Goal: Task Accomplishment & Management: Manage account settings

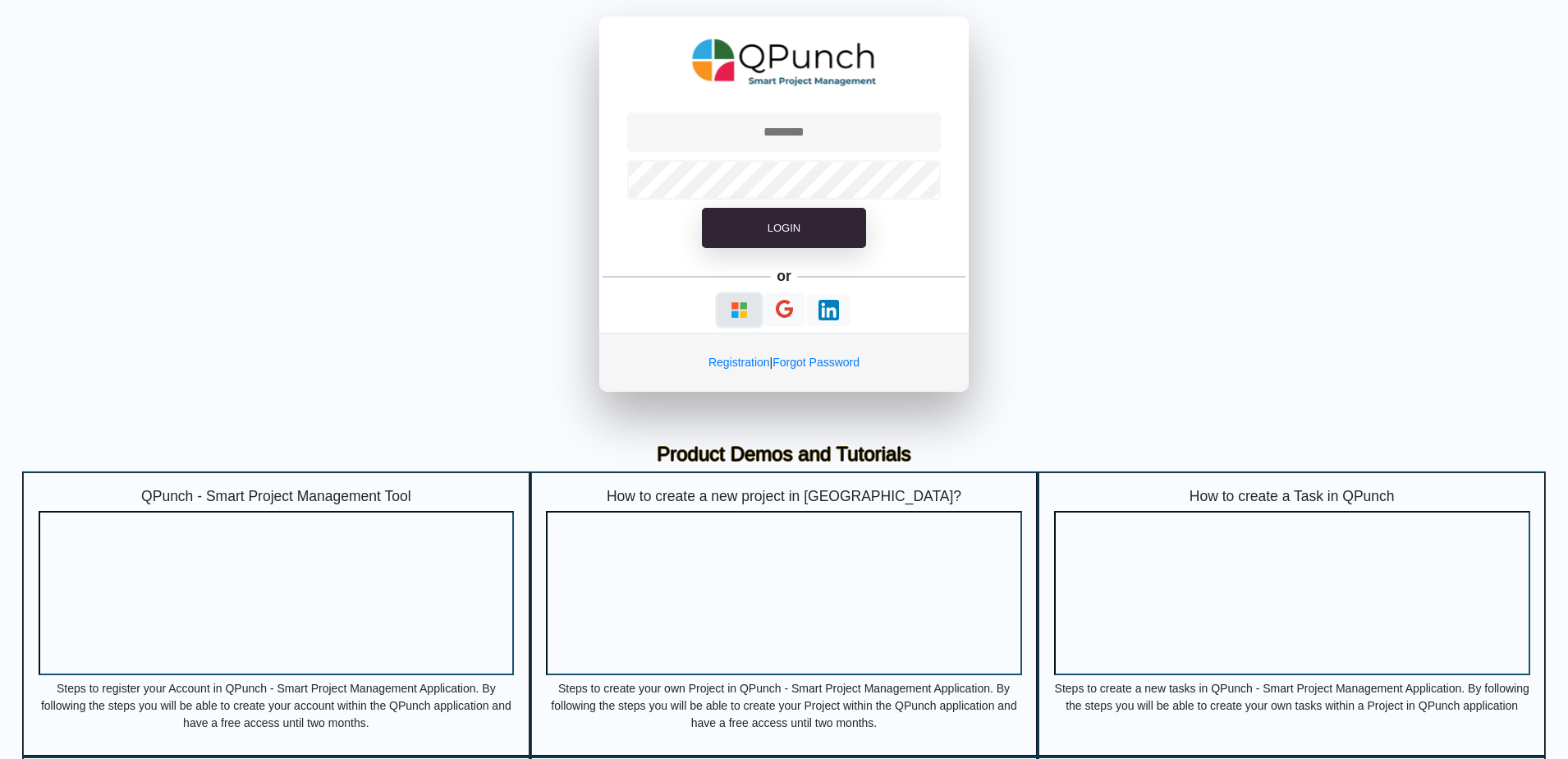
click at [410, 3] on img "button" at bounding box center [739, 310] width 20 height 20
type input "**********"
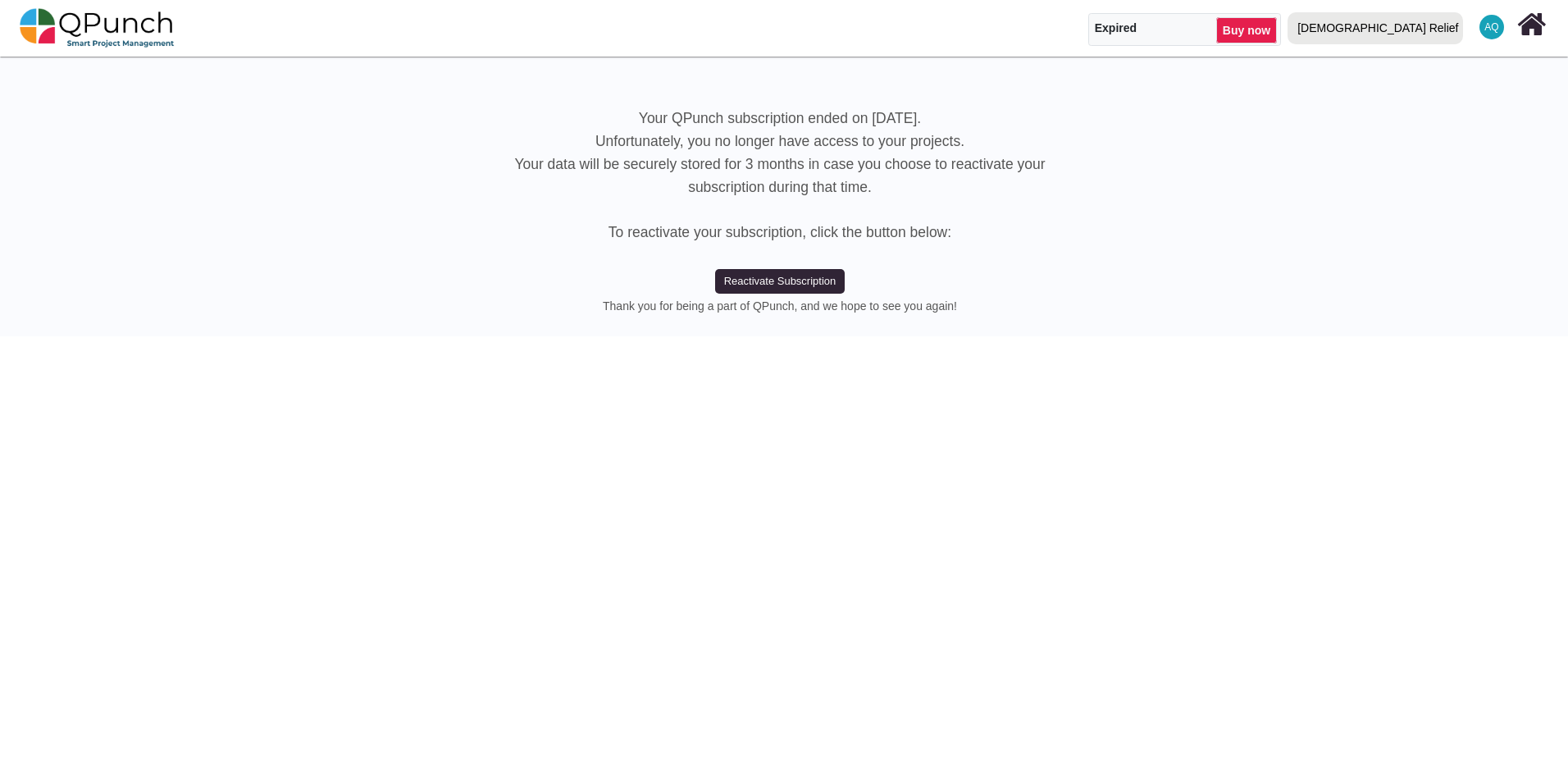
click at [410, 3] on div "[DEMOGRAPHIC_DATA] Relief" at bounding box center [1377, 29] width 160 height 29
click at [410, 3] on link "IRW" at bounding box center [1379, 97] width 196 height 23
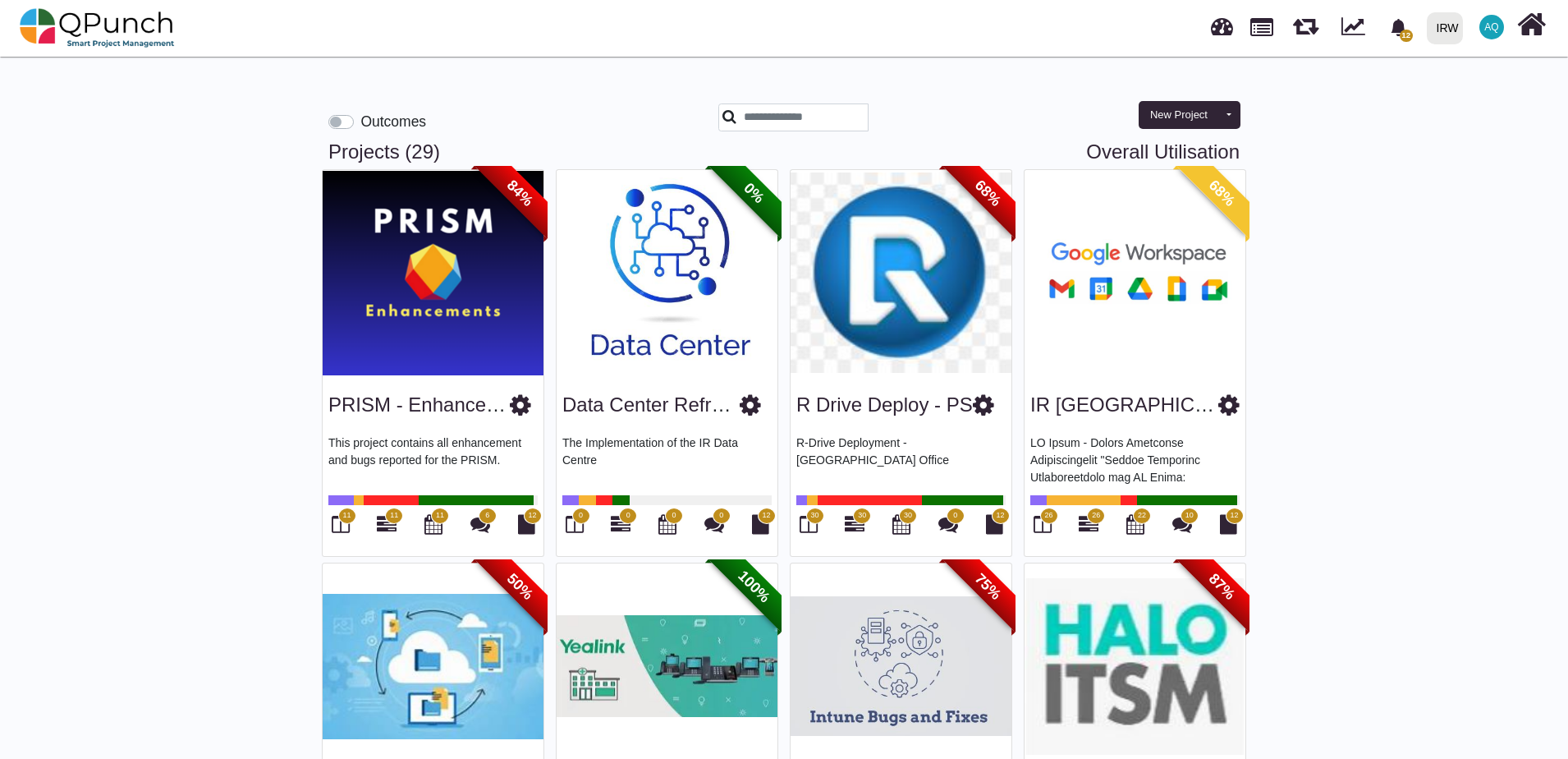
click at [410, 3] on span "12" at bounding box center [1407, 35] width 13 height 13
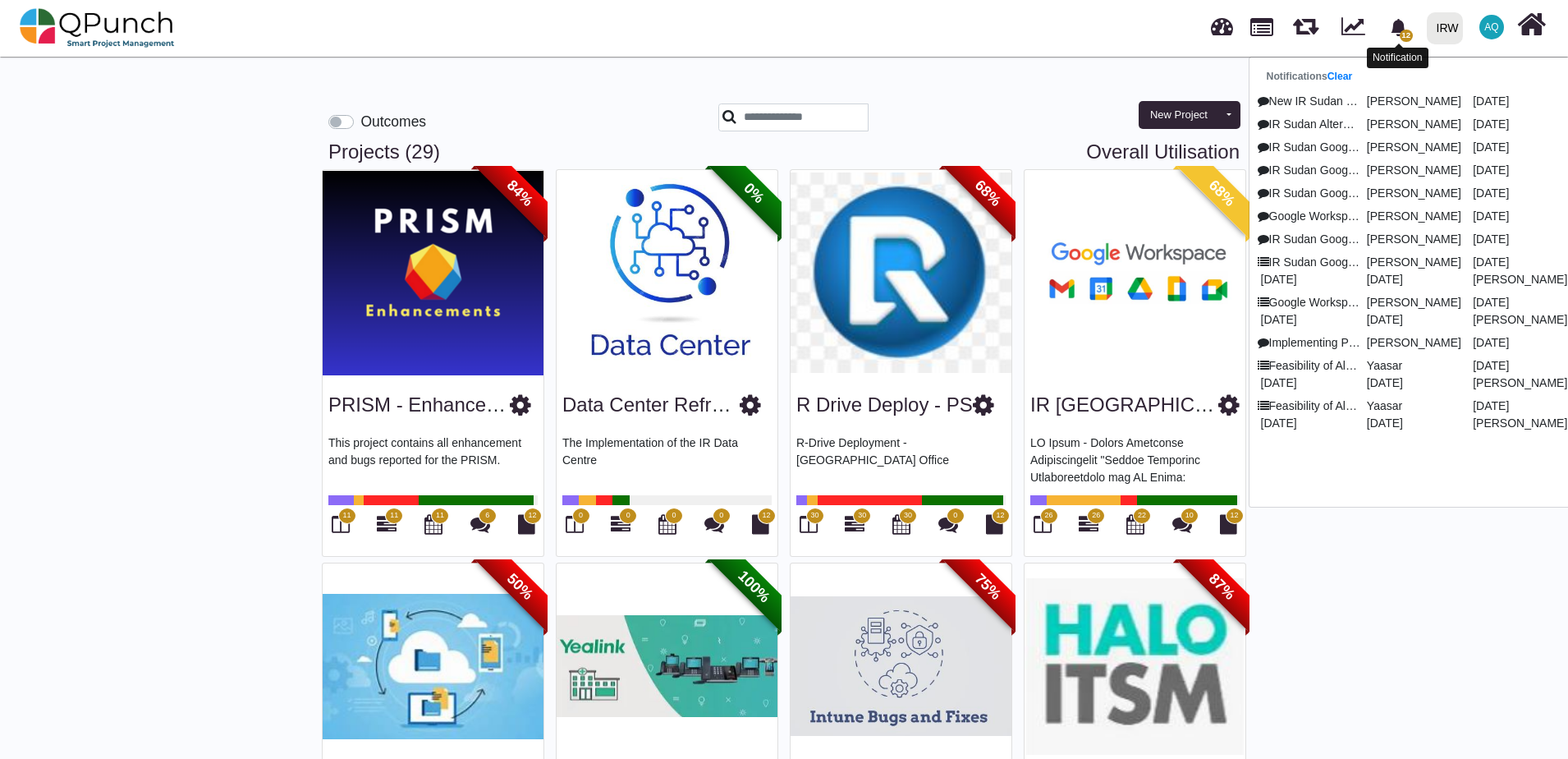
click at [410, 3] on span "12" at bounding box center [1407, 35] width 13 height 13
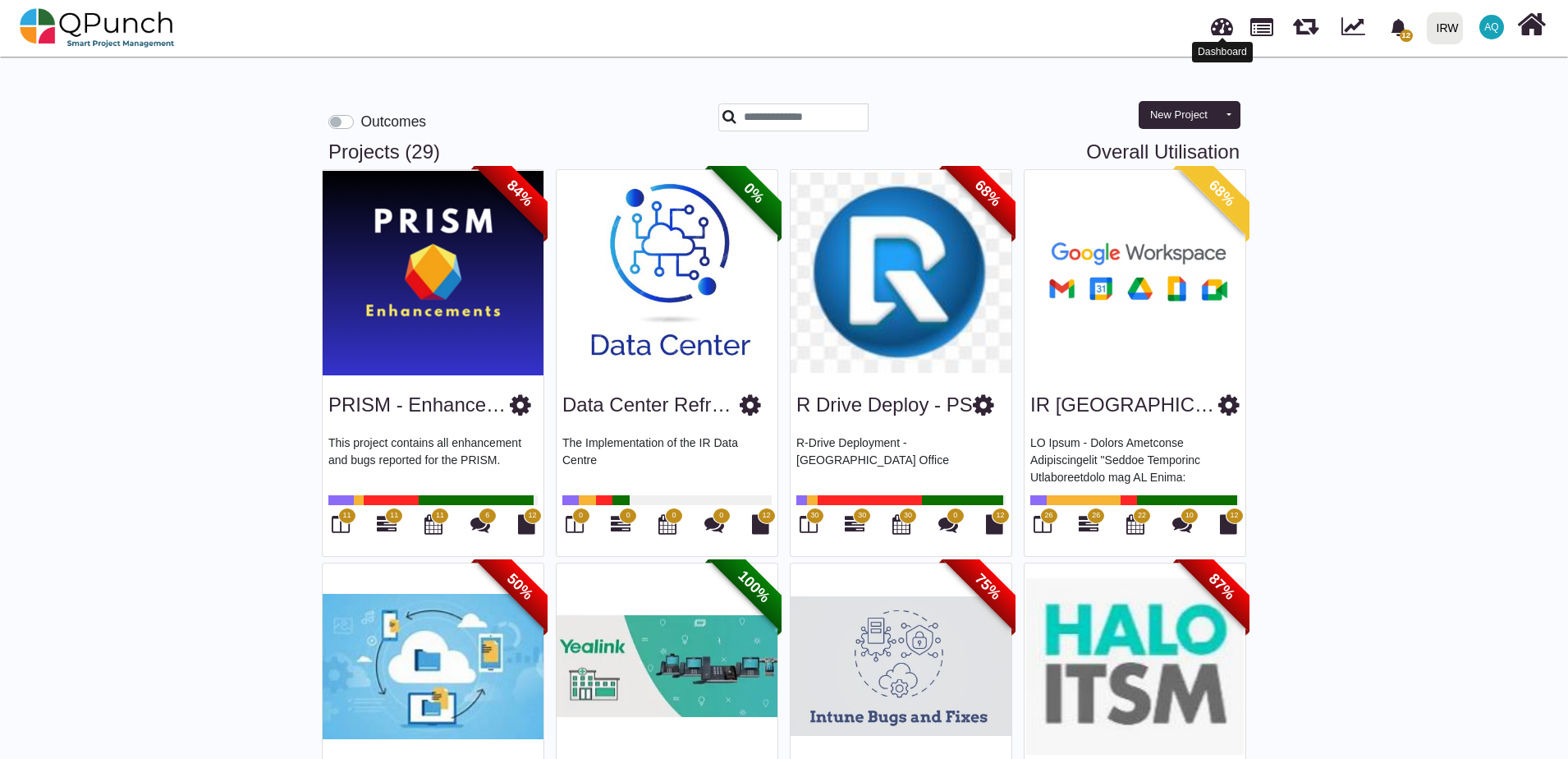
click at [410, 3] on link at bounding box center [1222, 24] width 22 height 27
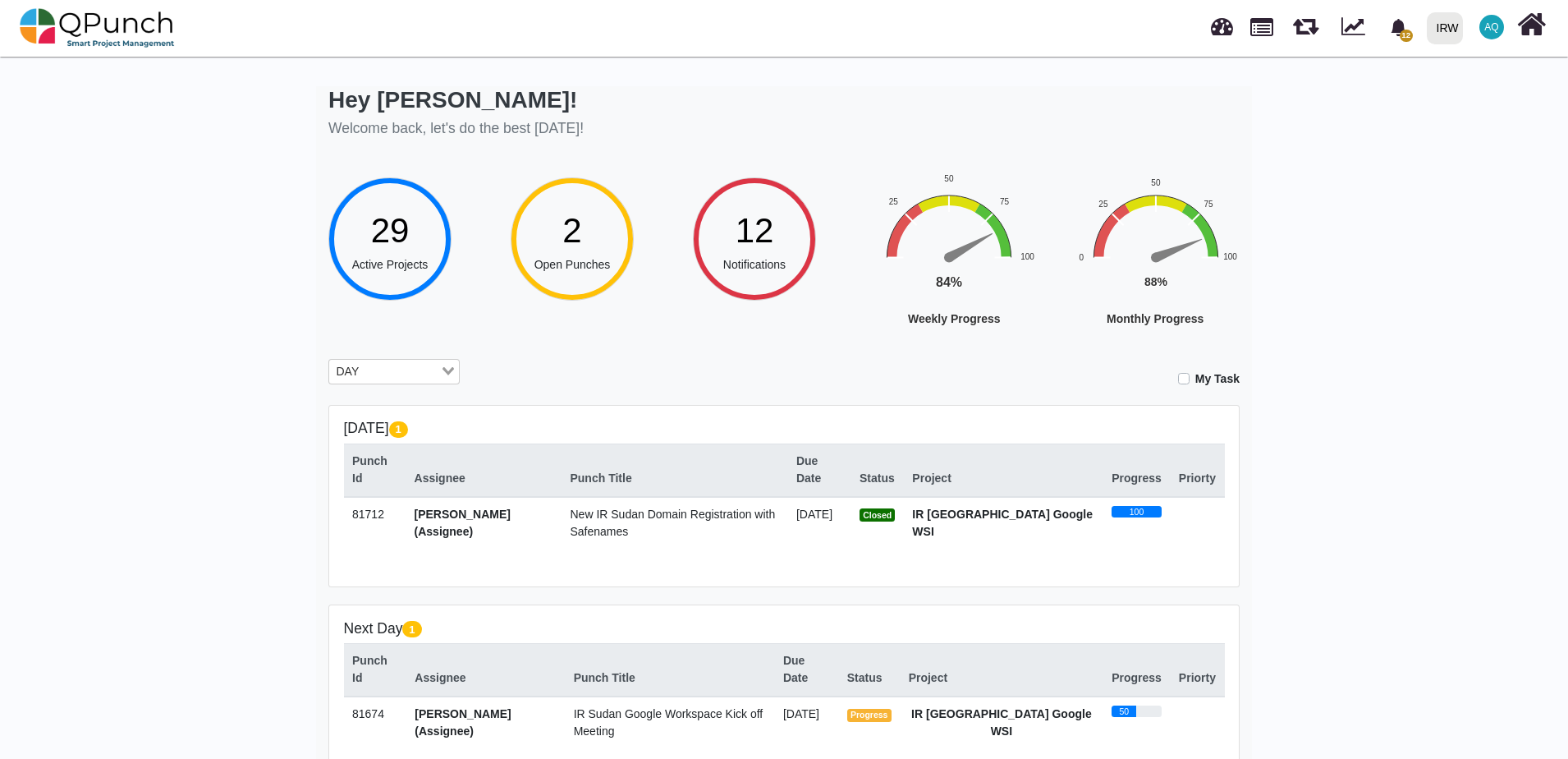
click at [124, 3] on img at bounding box center [97, 28] width 155 height 50
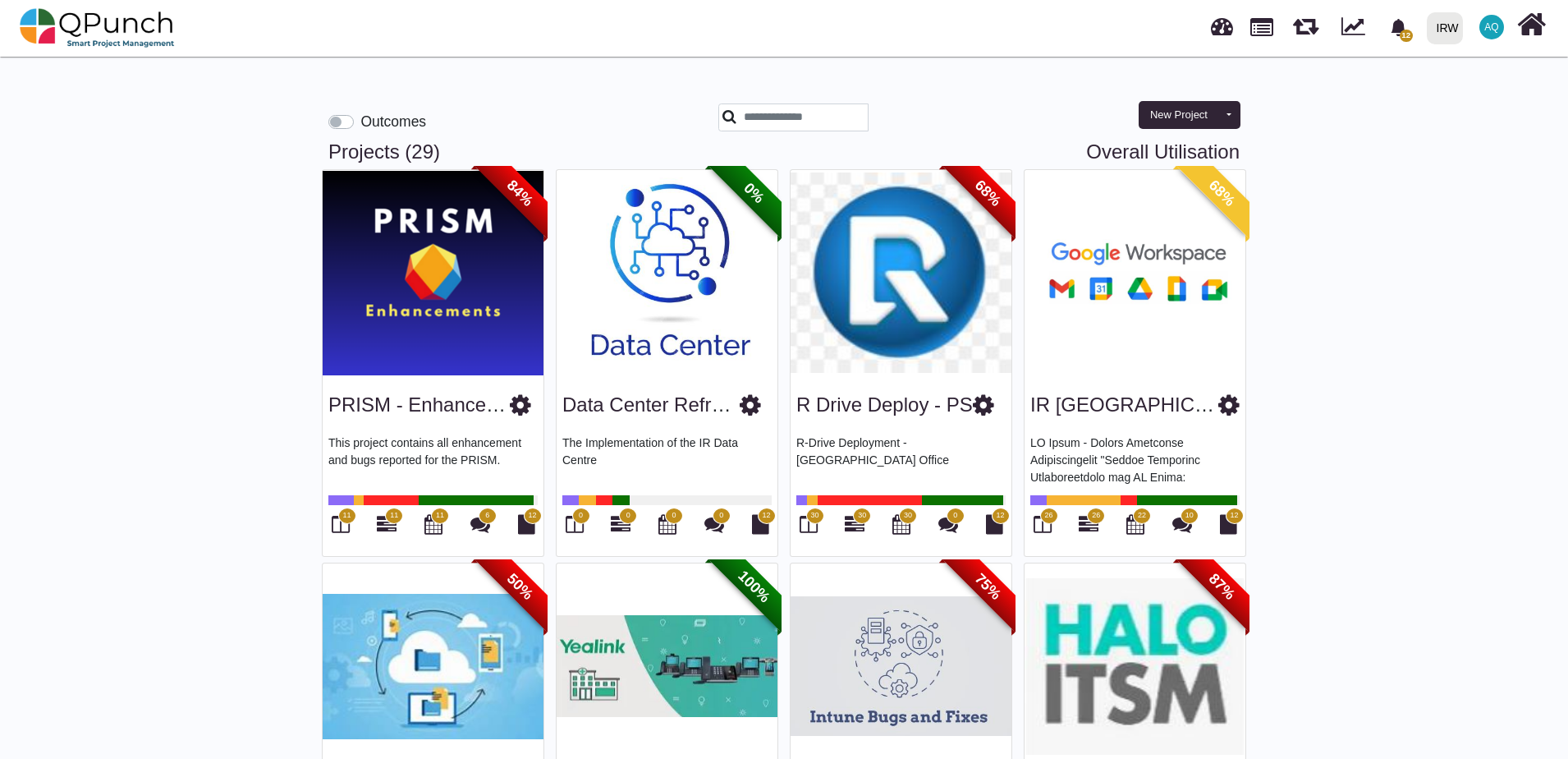
click at [410, 3] on div "New Project Toggle dropdown New Project Wiz New Program" at bounding box center [1189, 114] width 113 height 40
click at [410, 3] on button "New Project" at bounding box center [1179, 114] width 81 height 28
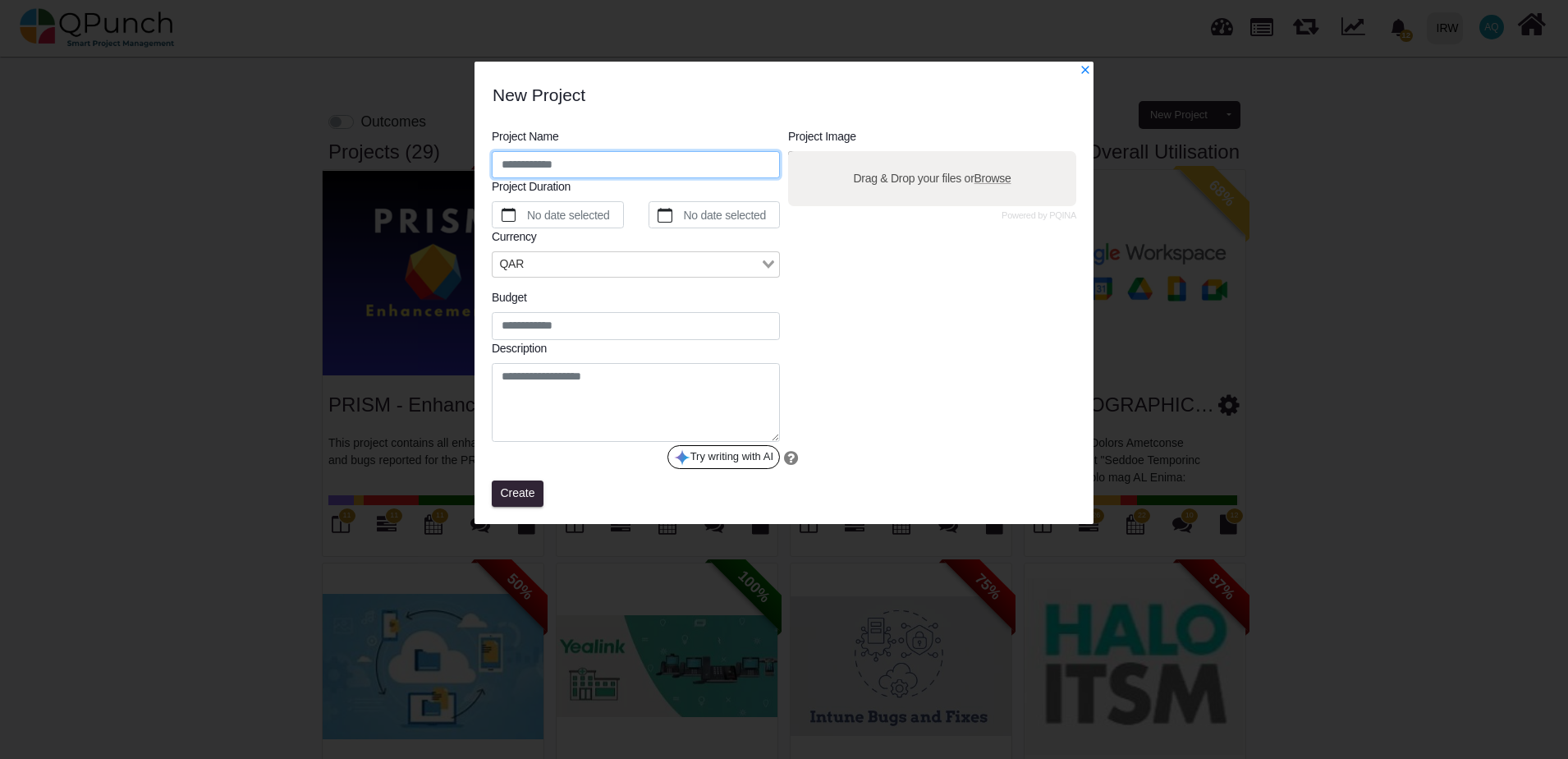
click at [410, 3] on input "text" at bounding box center [635, 165] width 288 height 28
click at [410, 3] on input "Search for option" at bounding box center [645, 264] width 230 height 18
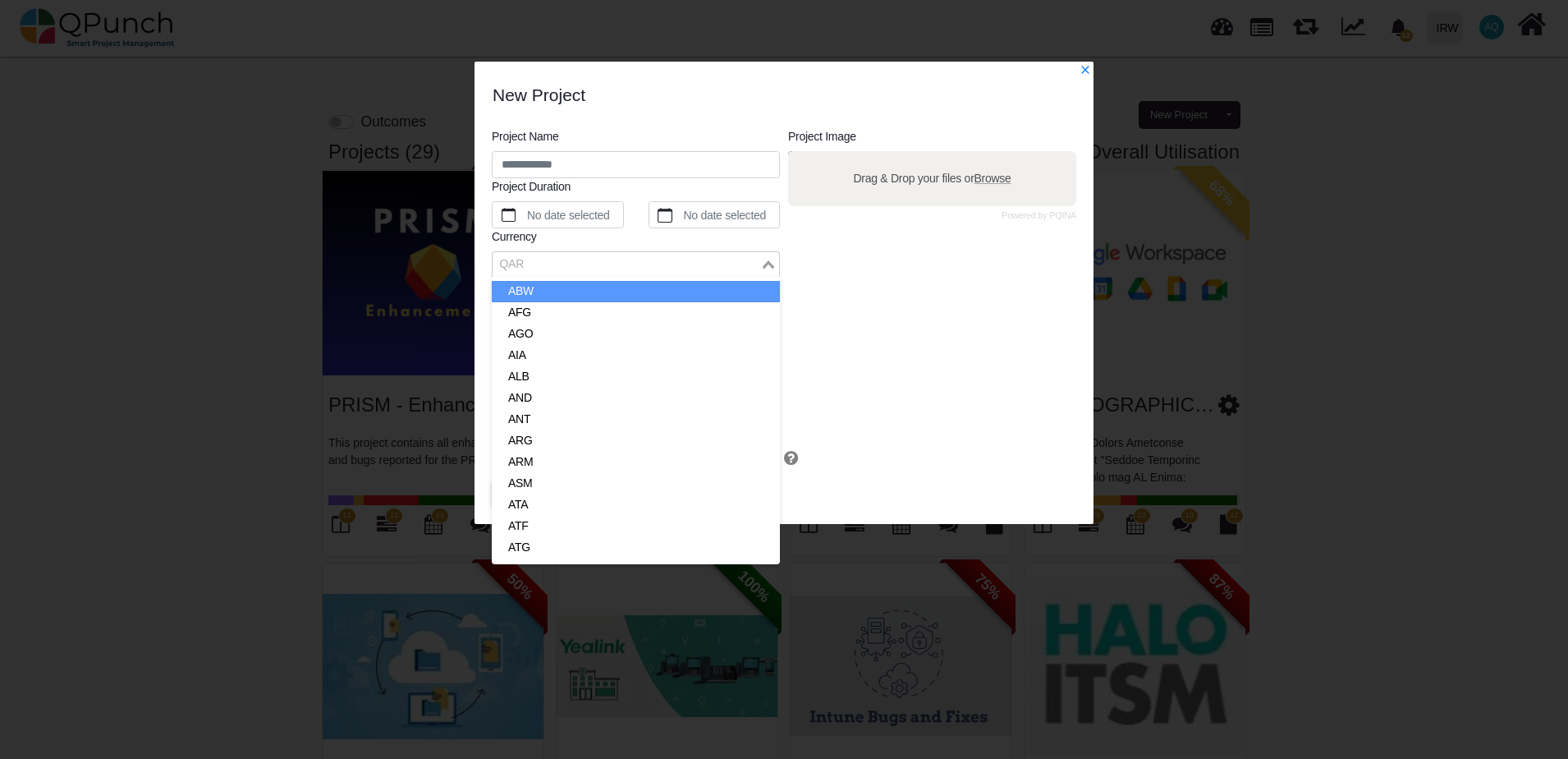
click at [410, 3] on icon "Search for option" at bounding box center [769, 265] width 12 height 8
type input "**"
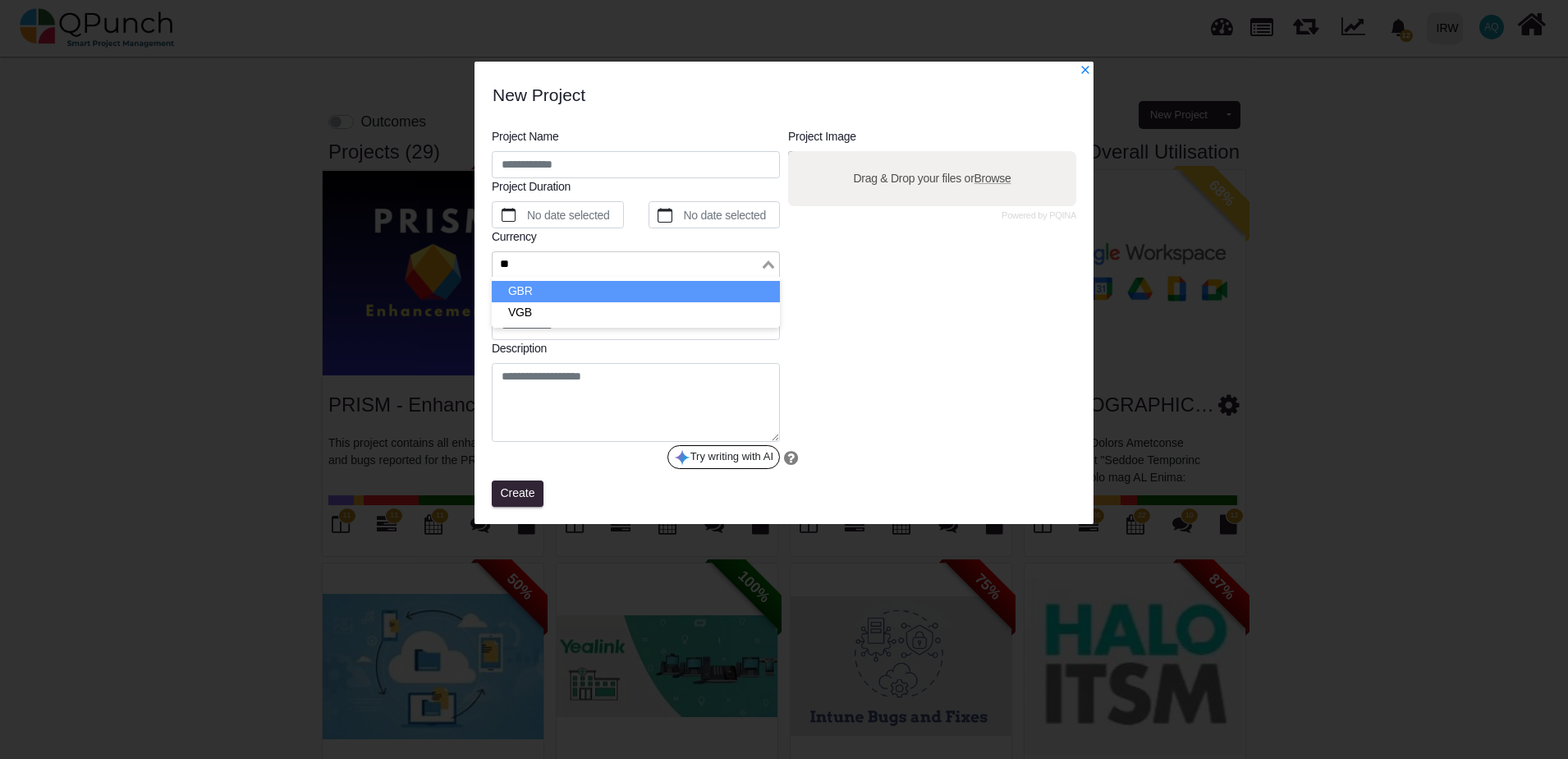
click at [410, 3] on li "GBR" at bounding box center [635, 291] width 288 height 21
click at [410, 3] on div "Project Image Powered by PQINA Drag & Drop your files or Browse" at bounding box center [932, 298] width 297 height 340
click at [410, 3] on icon "x" at bounding box center [1086, 70] width 12 height 12
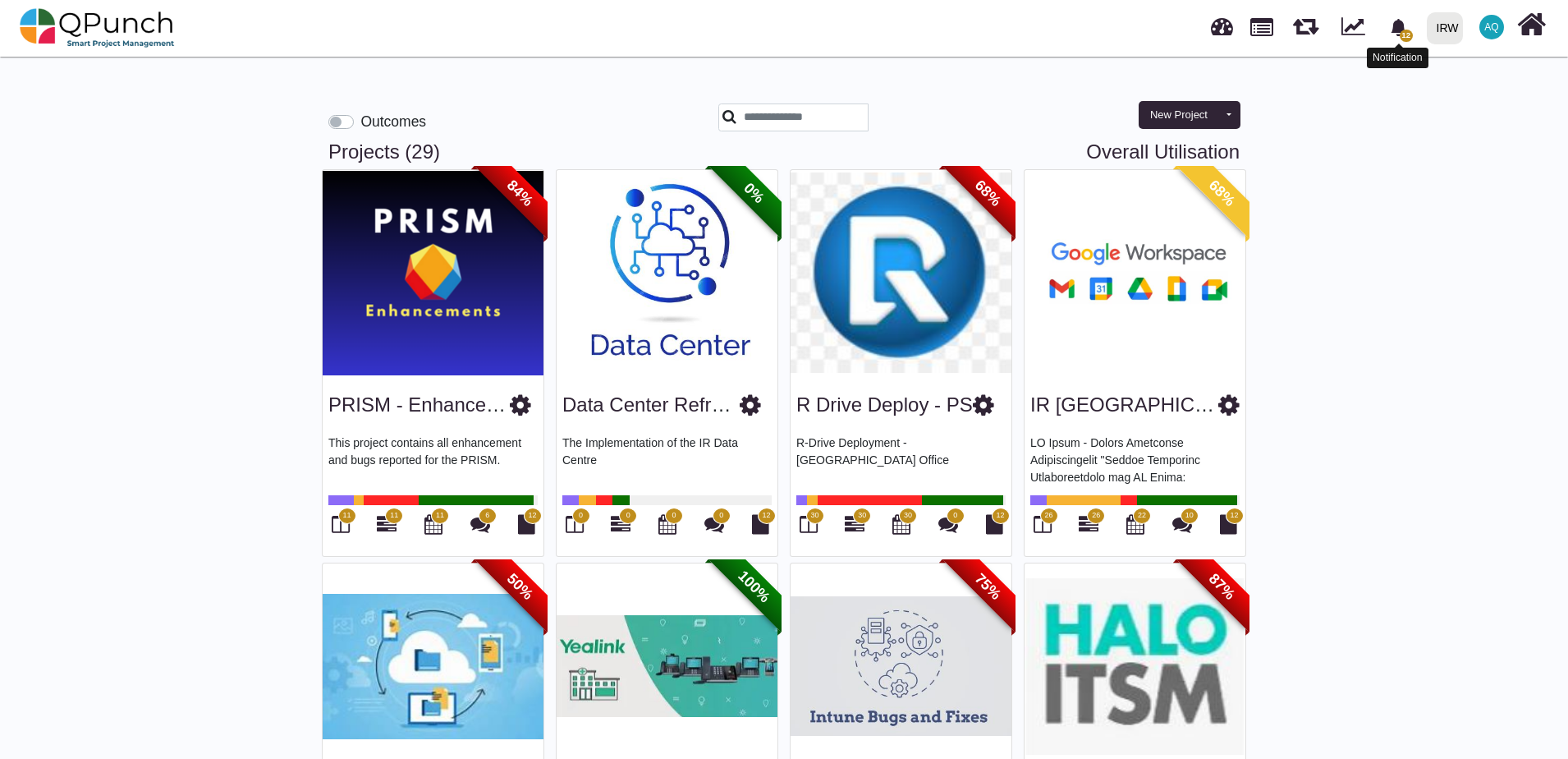
click at [410, 3] on icon "bell fill" at bounding box center [1398, 27] width 15 height 18
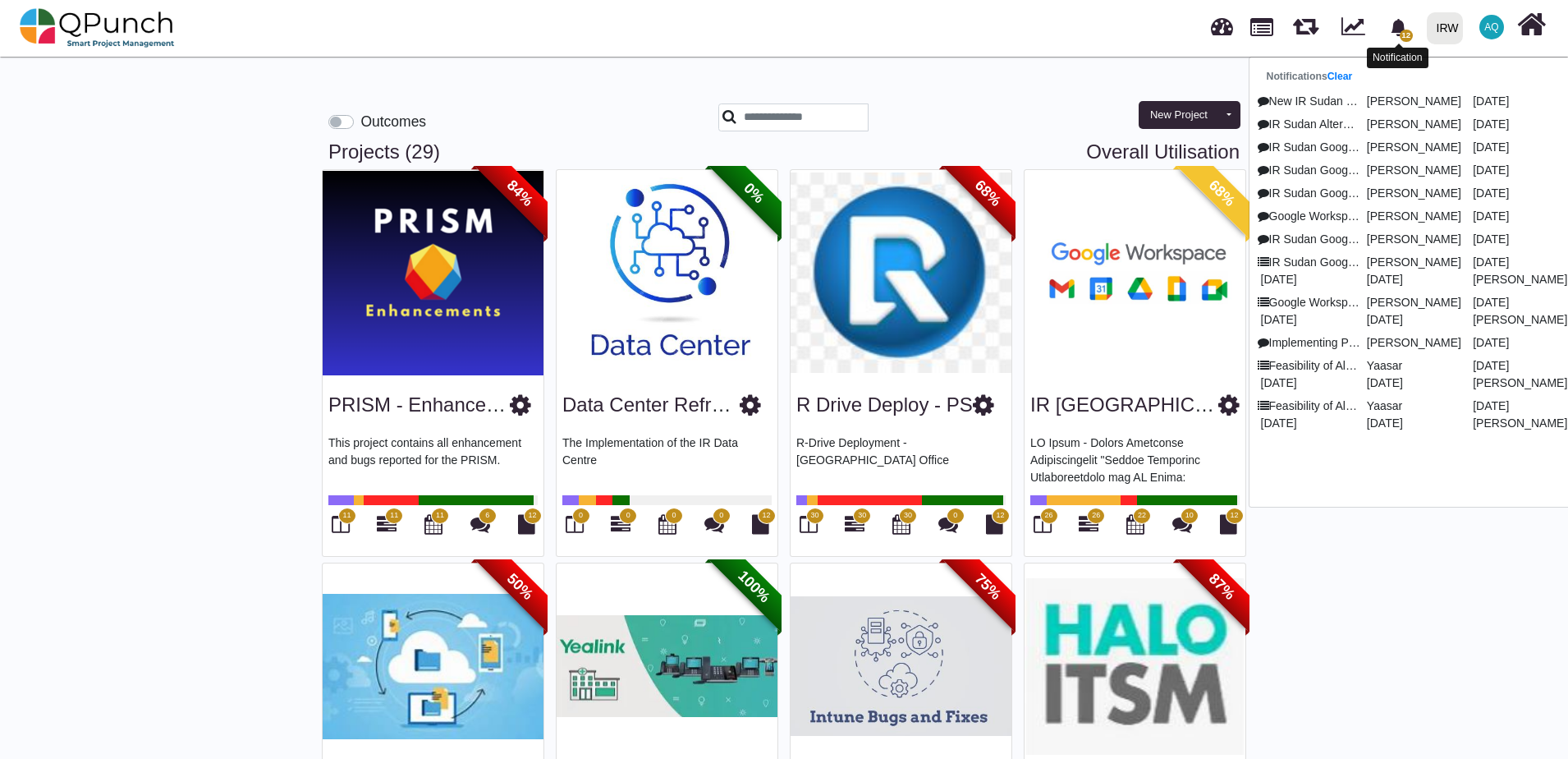
click at [410, 3] on icon "bell fill" at bounding box center [1398, 27] width 15 height 18
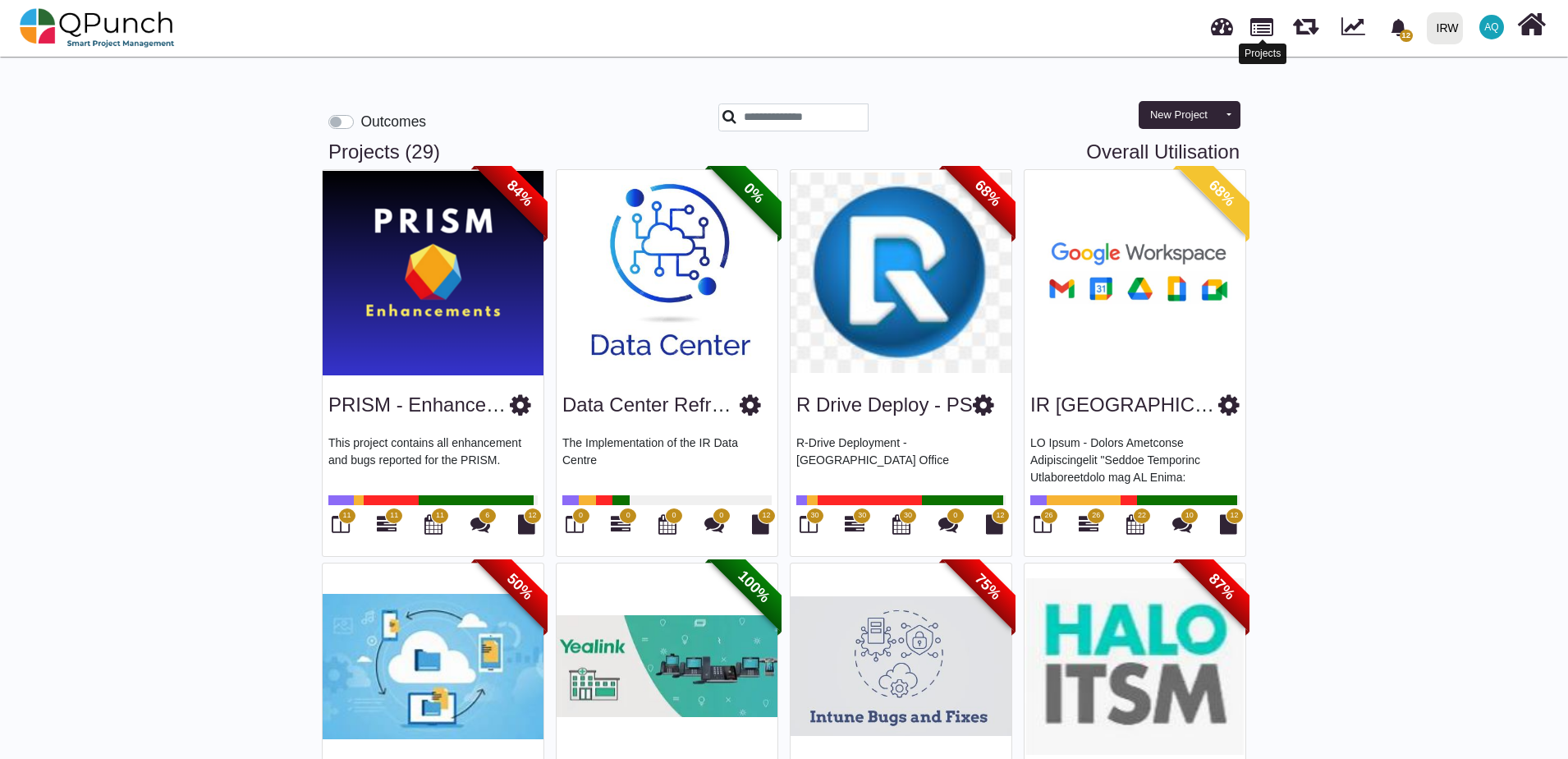
click at [410, 3] on link at bounding box center [1261, 25] width 23 height 28
click at [410, 3] on link "Data Center Refresh" at bounding box center [652, 404] width 181 height 22
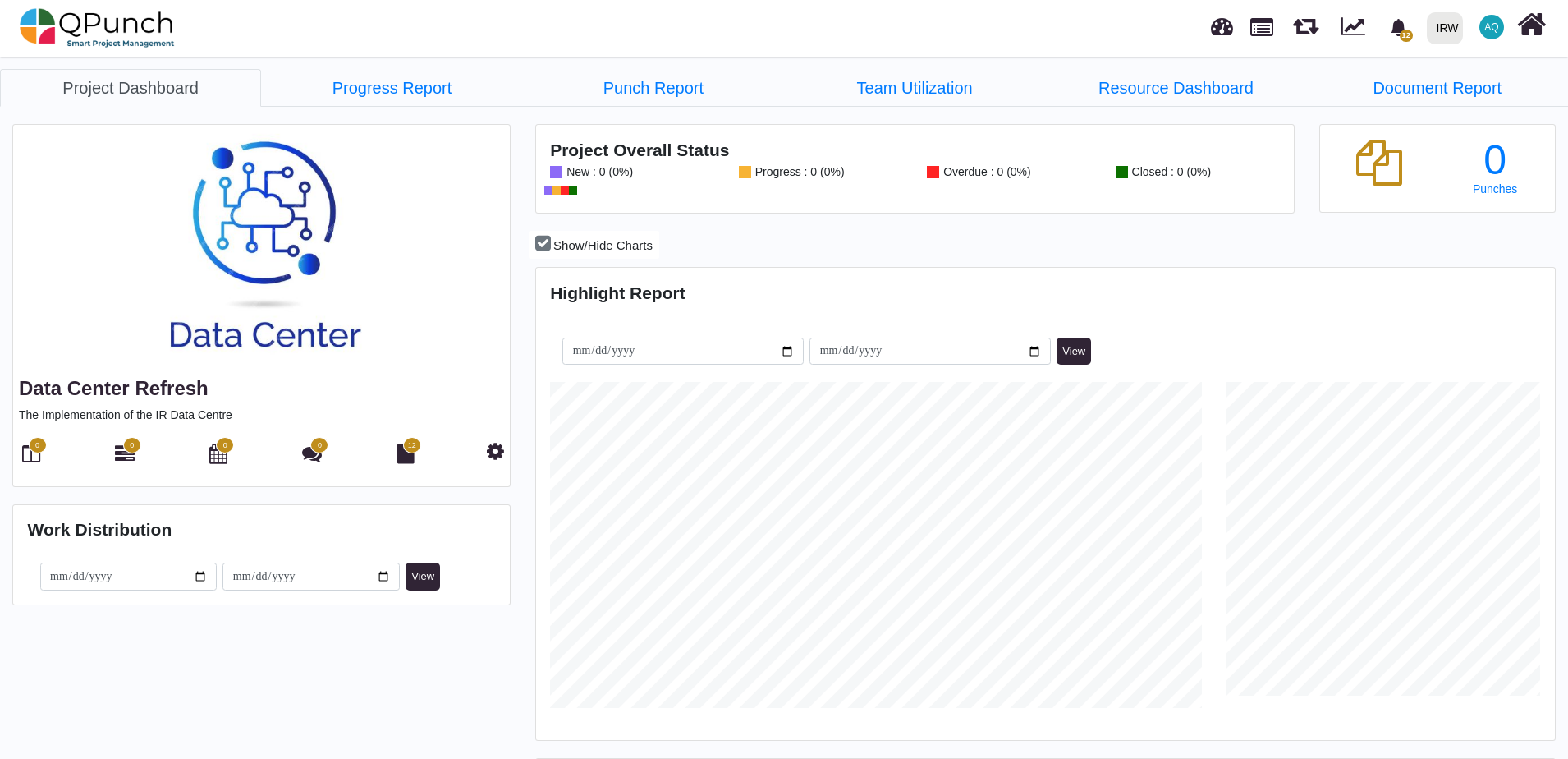
scroll to position [326, 339]
click at [410, 3] on icon at bounding box center [495, 451] width 18 height 19
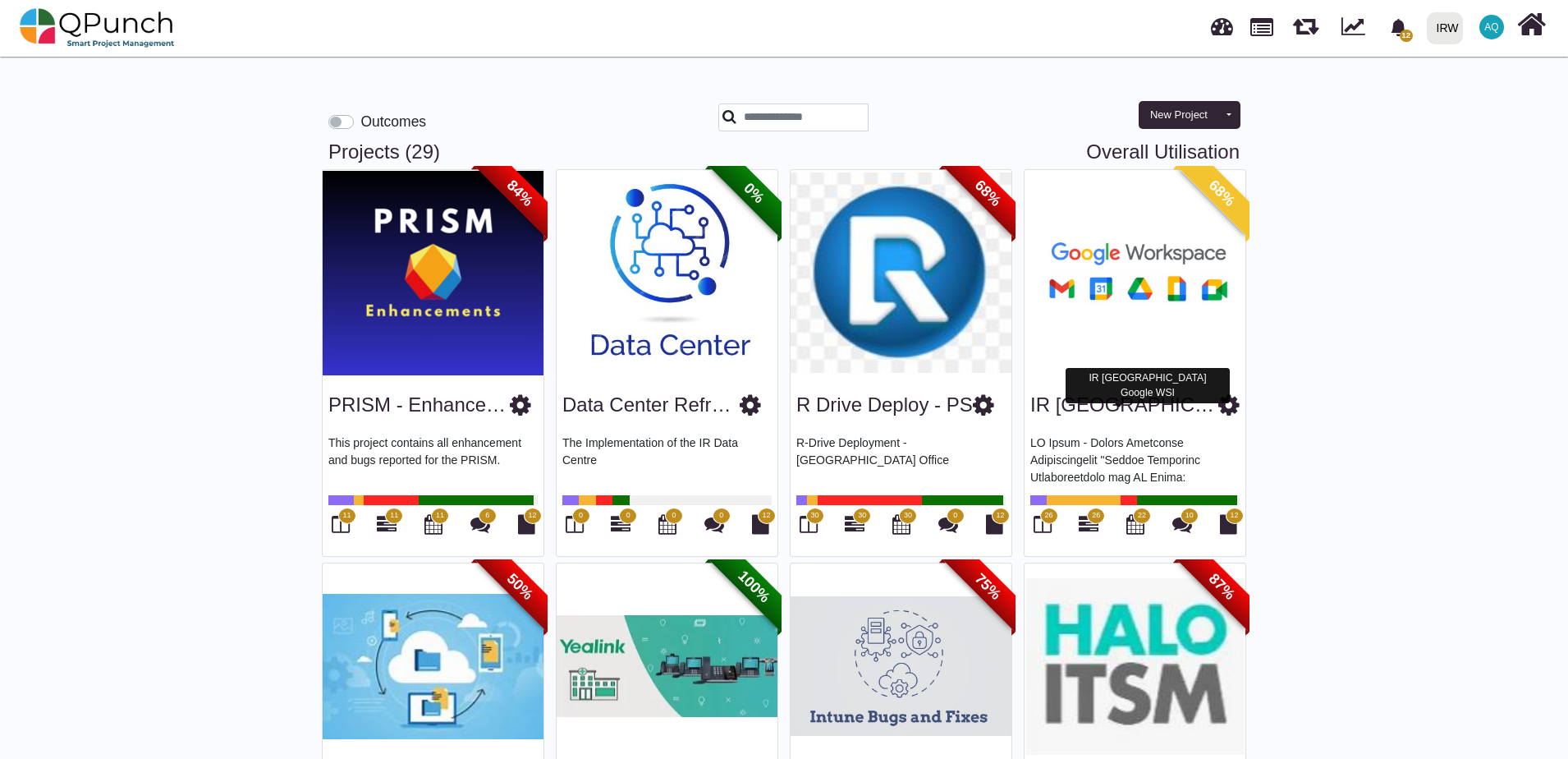
click at [410, 3] on link "IR [GEOGRAPHIC_DATA] Google WSI" at bounding box center [1201, 404] width 342 height 22
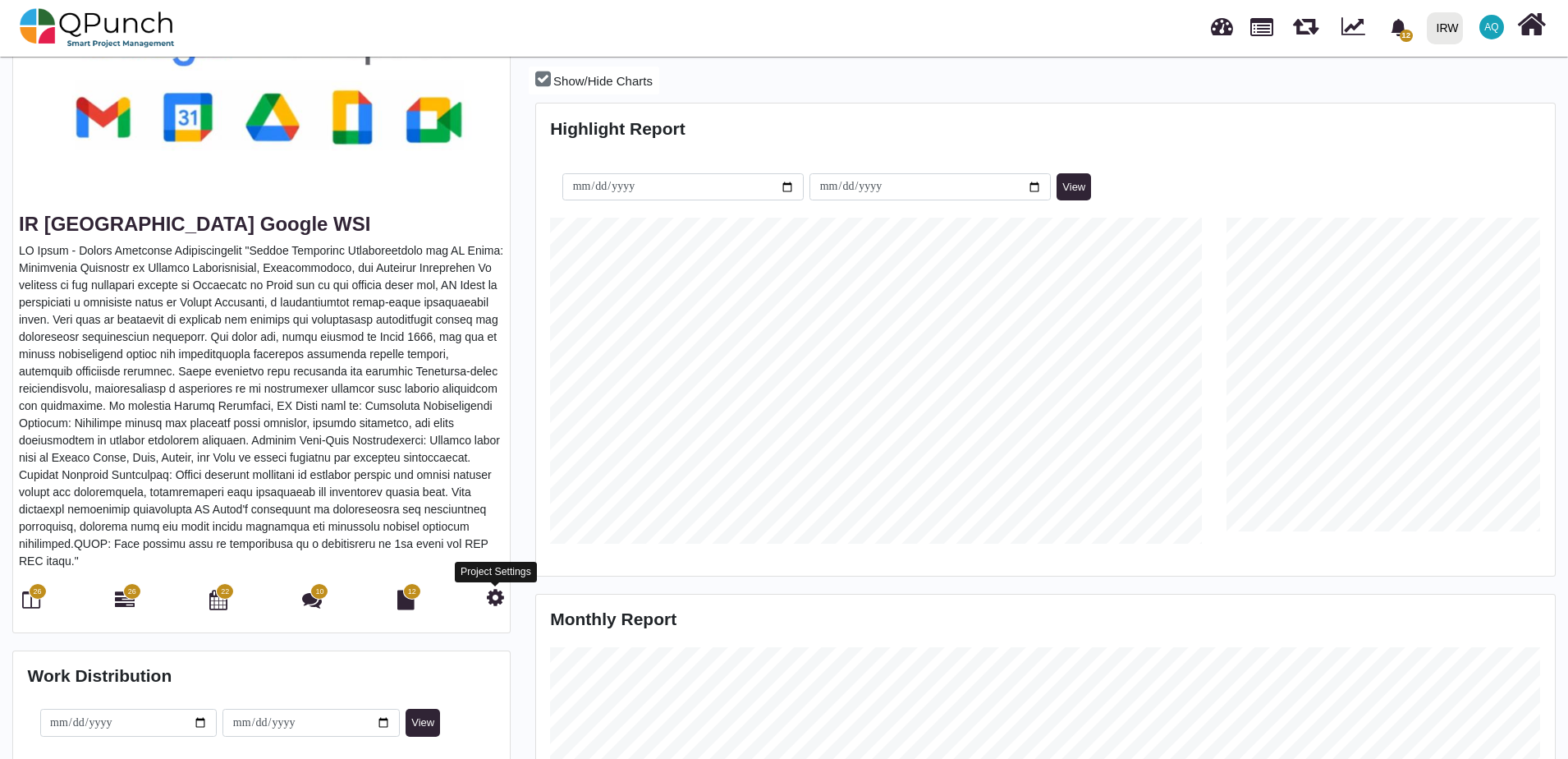
click at [410, 3] on icon at bounding box center [495, 597] width 18 height 19
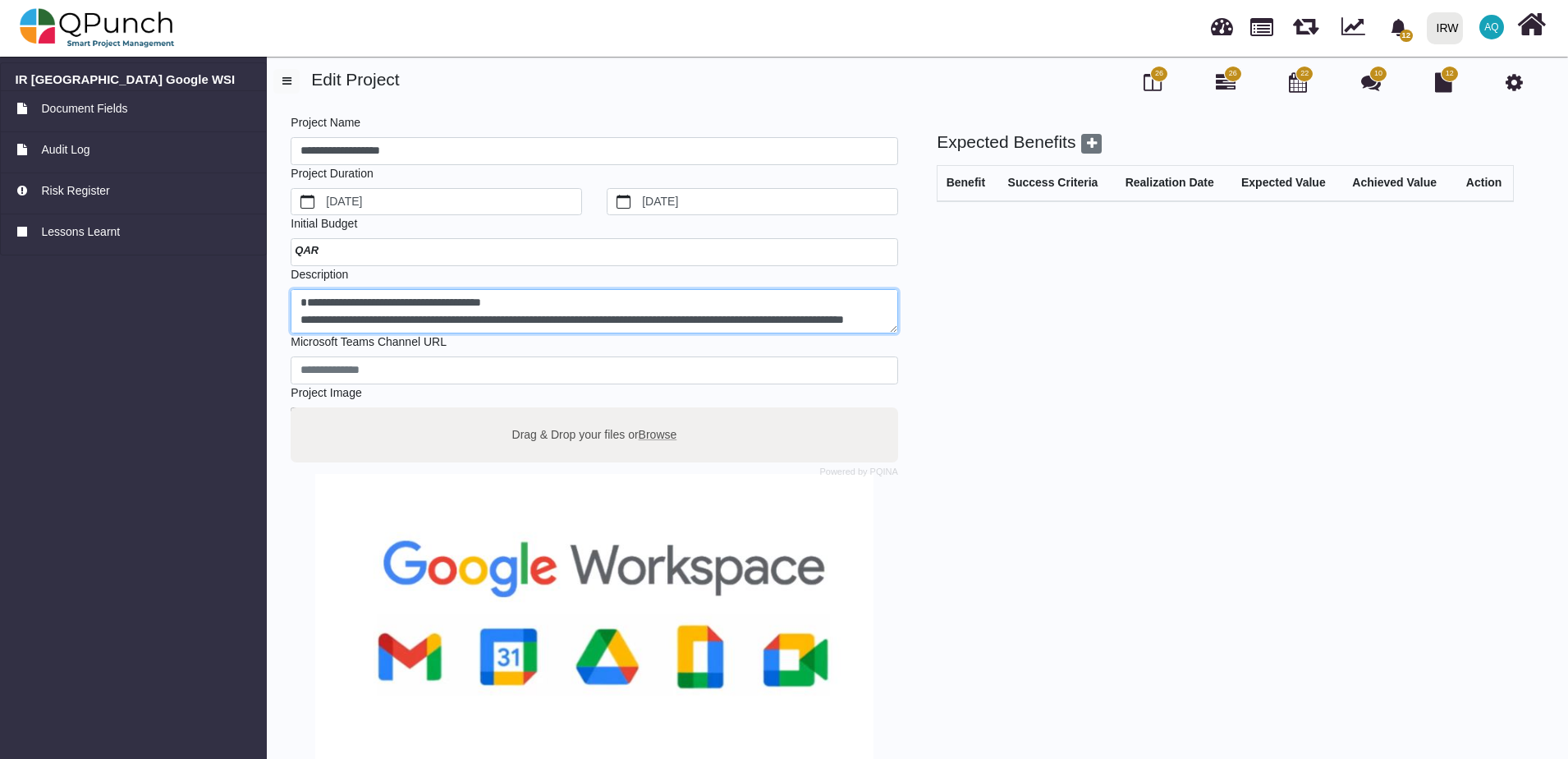
click at [410, 3] on textarea at bounding box center [594, 312] width 608 height 45
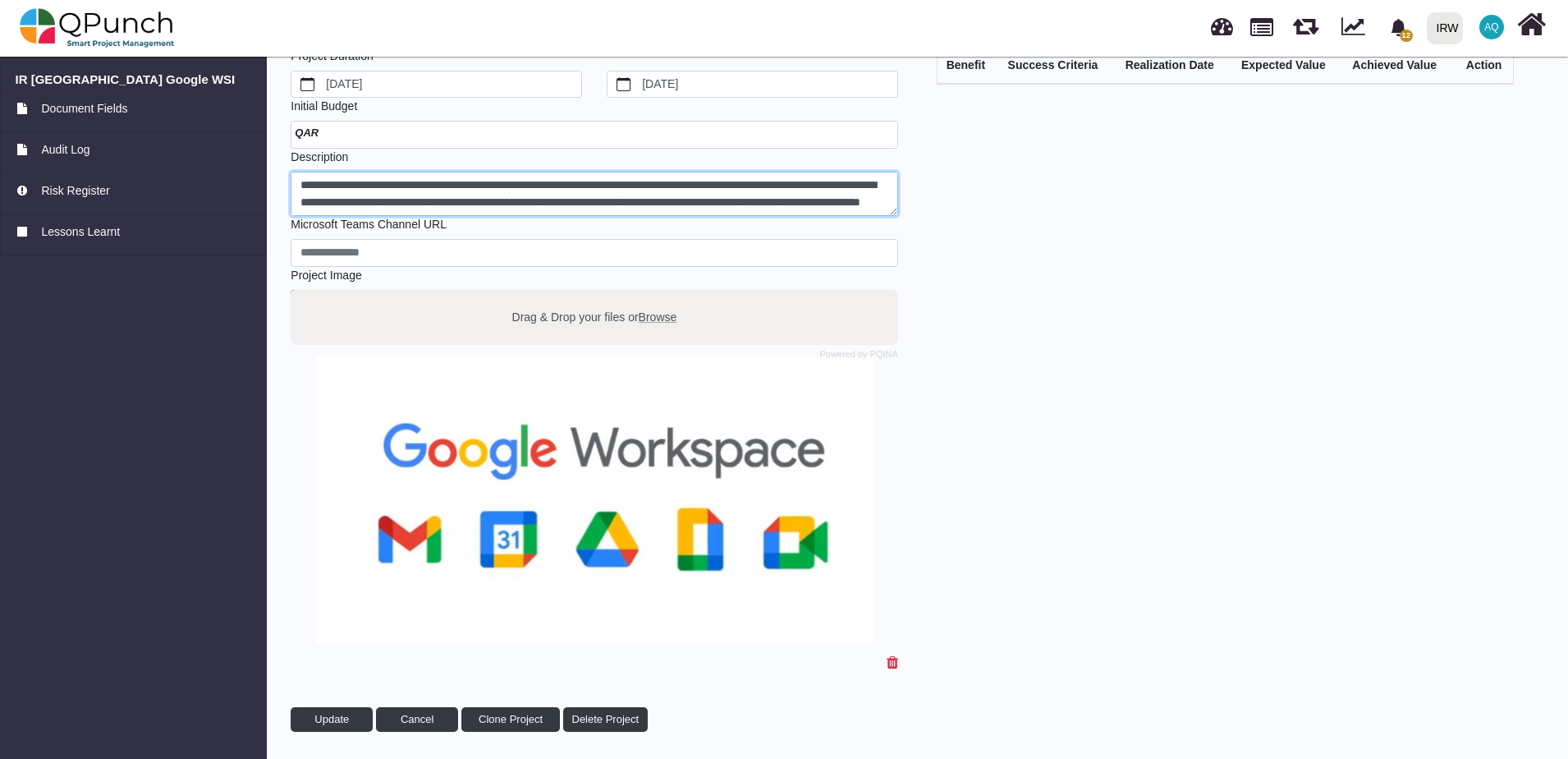
click at [410, 3] on textarea at bounding box center [594, 194] width 608 height 45
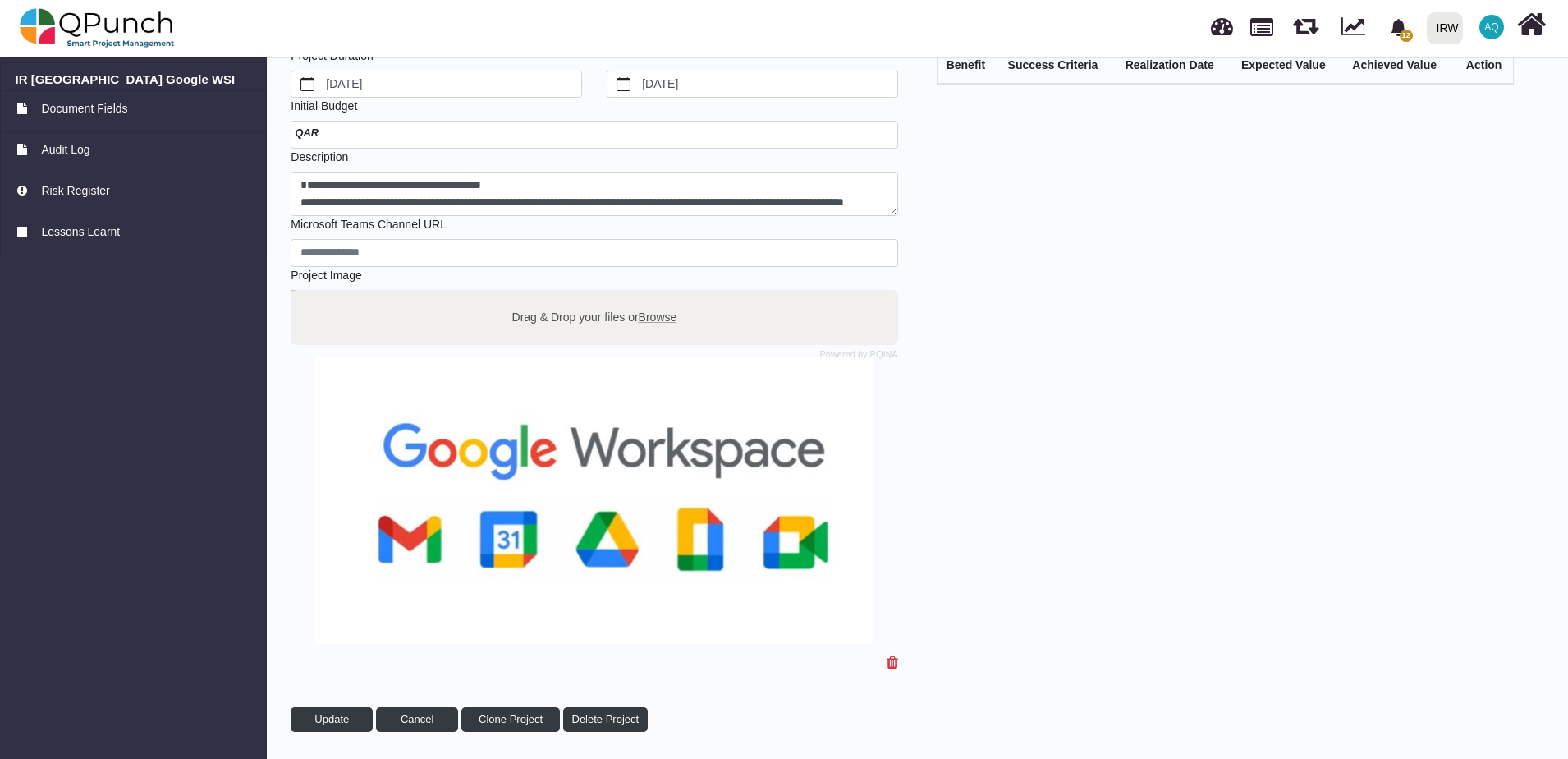
drag, startPoint x: 1344, startPoint y: 249, endPoint x: 1323, endPoint y: 235, distance: 25.2
click at [410, 3] on div "Expected Benefits Benefit Success Criteria Realization Date Expected Value Achi…" at bounding box center [1210, 373] width 616 height 718
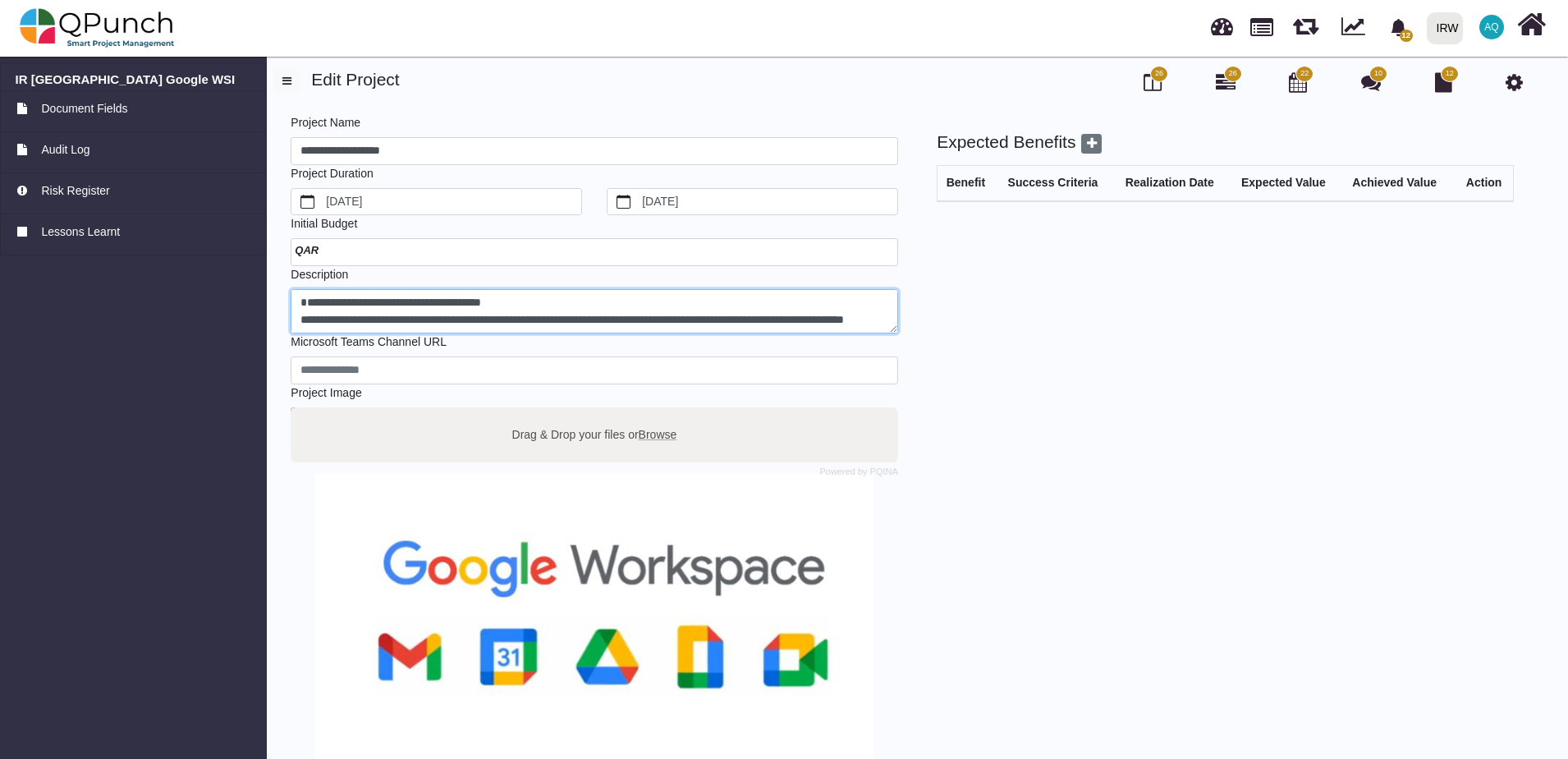
click at [410, 3] on textarea at bounding box center [594, 312] width 608 height 45
drag, startPoint x: 758, startPoint y: 309, endPoint x: 850, endPoint y: 386, distance: 120.0
click at [410, 3] on div "**********" at bounding box center [594, 482] width 616 height 735
click at [410, 3] on textarea "**********" at bounding box center [594, 312] width 608 height 45
drag, startPoint x: 554, startPoint y: 298, endPoint x: 288, endPoint y: 303, distance: 266.0
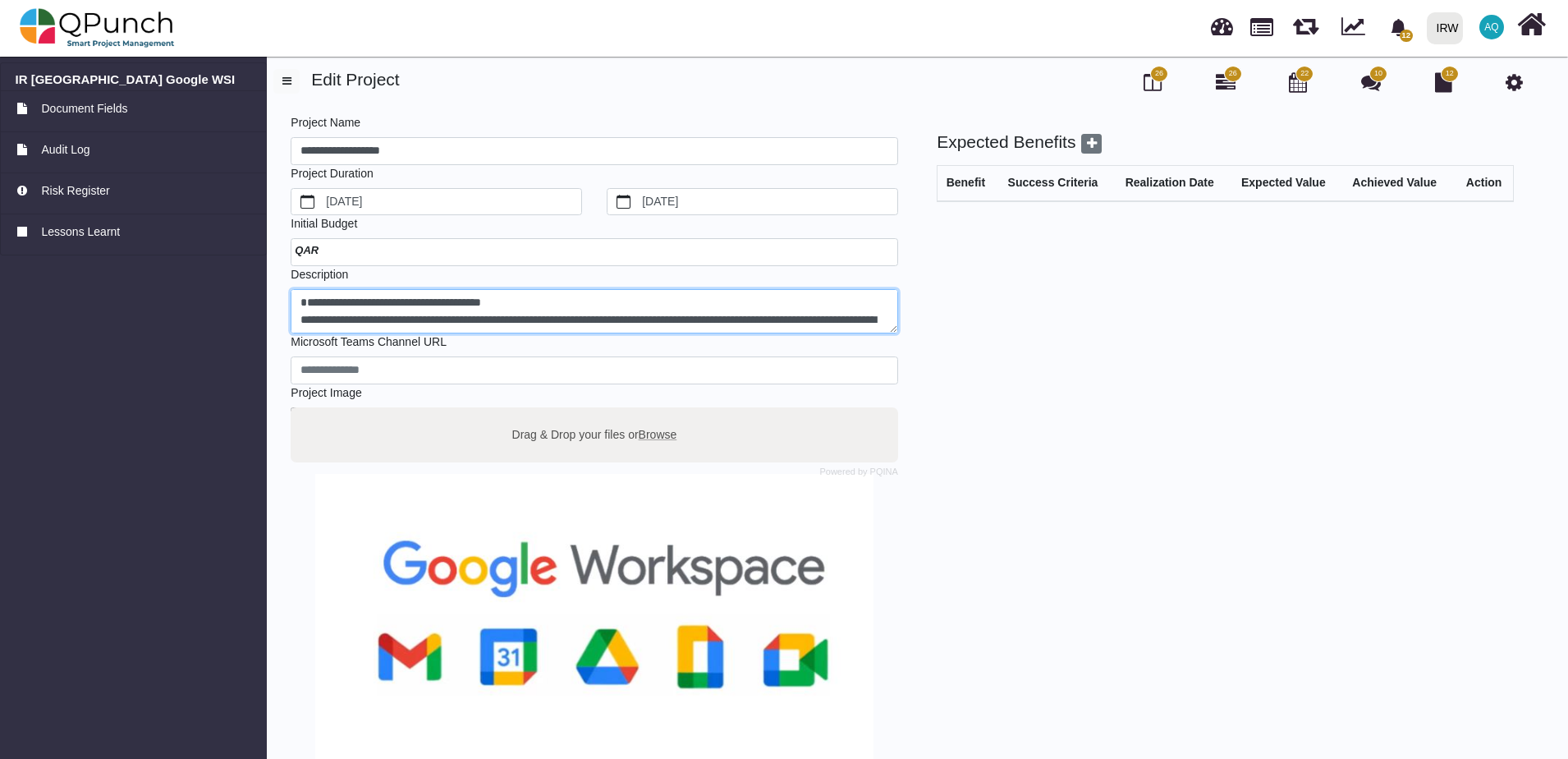
click at [288, 3] on div "**********" at bounding box center [594, 482] width 616 height 735
click at [302, 3] on textarea "**********" at bounding box center [594, 312] width 608 height 45
click at [410, 3] on textarea "**********" at bounding box center [594, 312] width 608 height 45
drag, startPoint x: 718, startPoint y: 301, endPoint x: 1208, endPoint y: 372, distance: 495.1
click at [410, 3] on textarea "**********" at bounding box center [594, 312] width 608 height 45
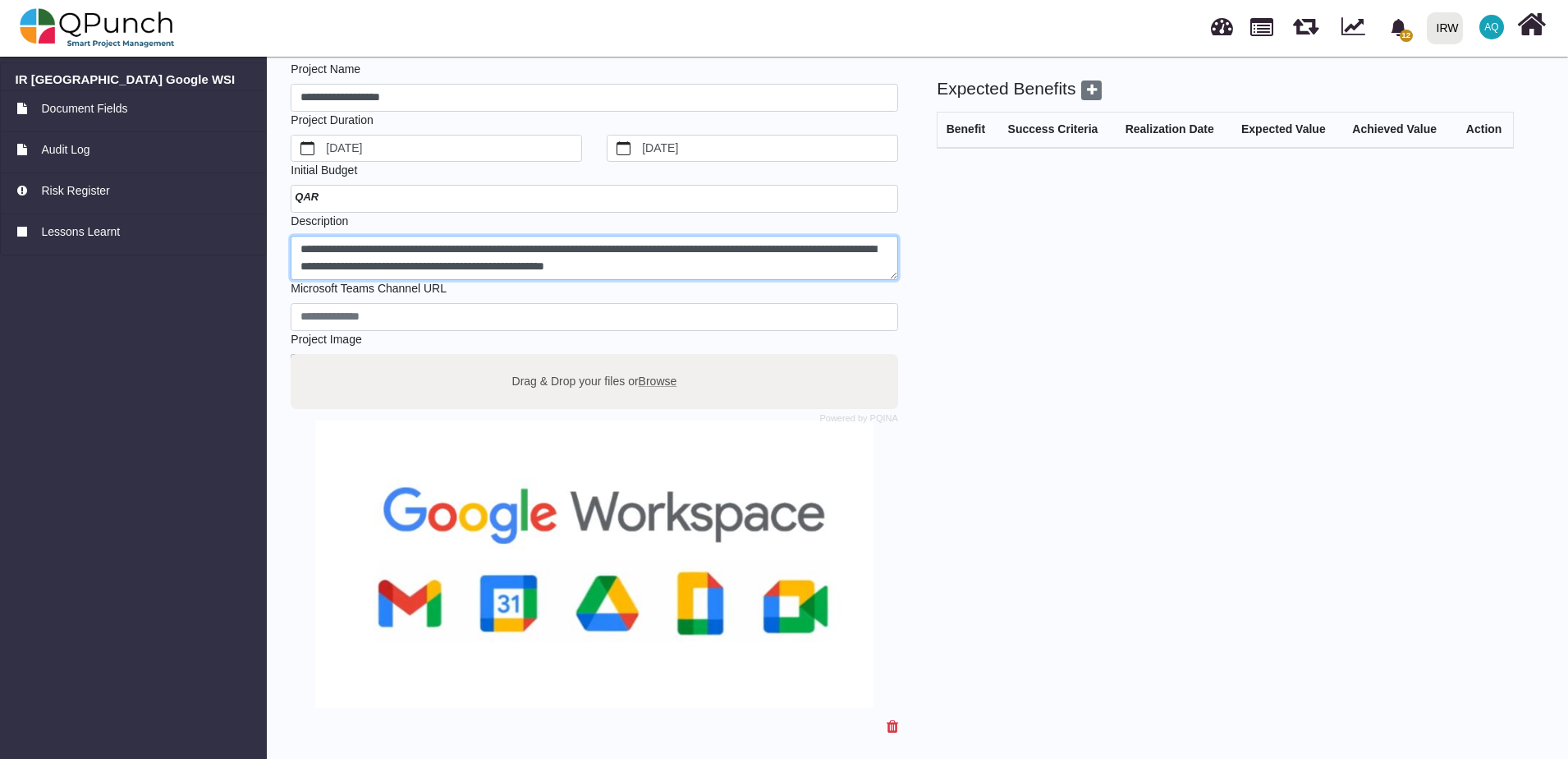
scroll to position [82, 0]
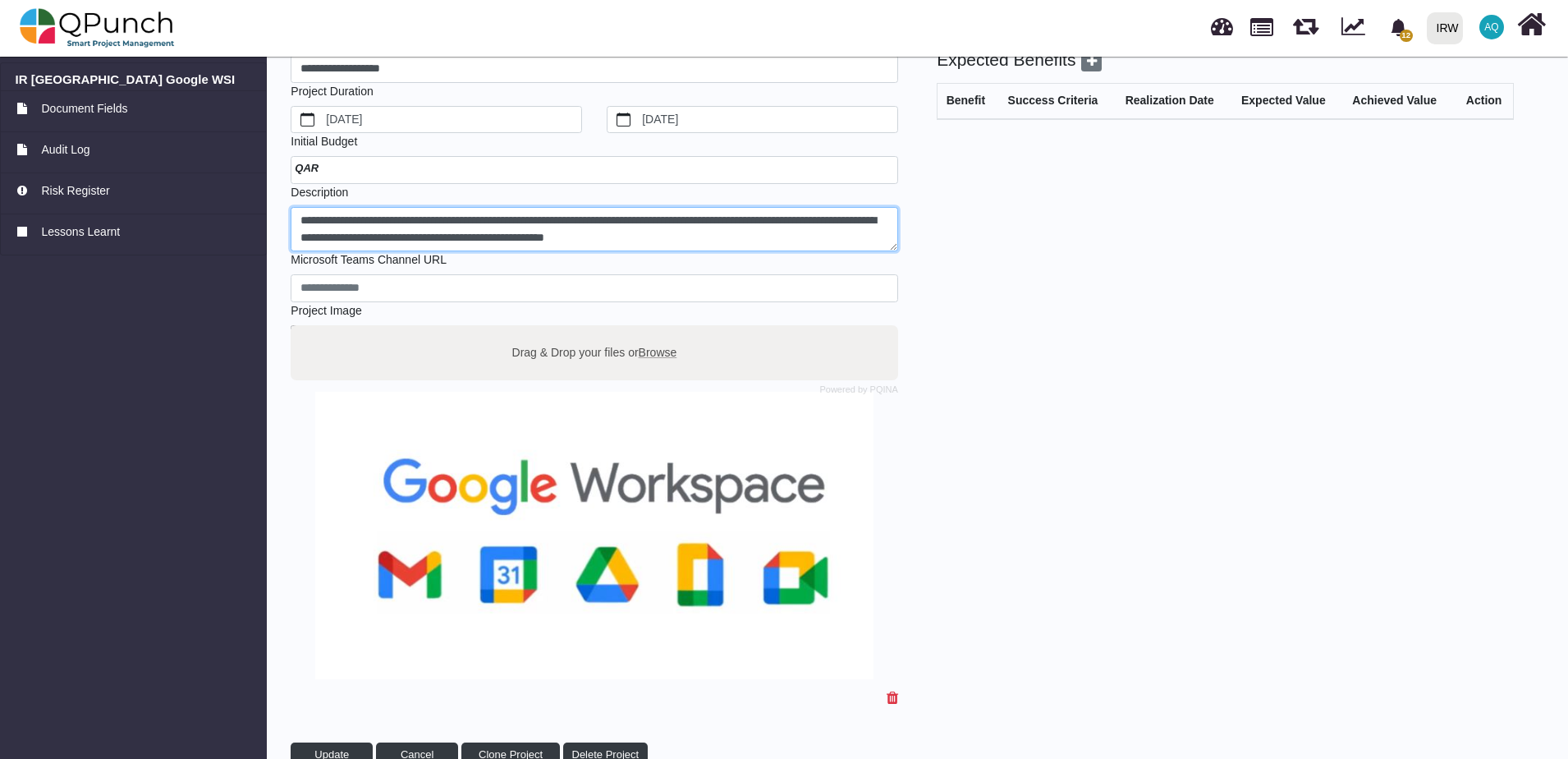
click at [410, 3] on textarea "**********" at bounding box center [594, 229] width 608 height 45
type textarea "**********"
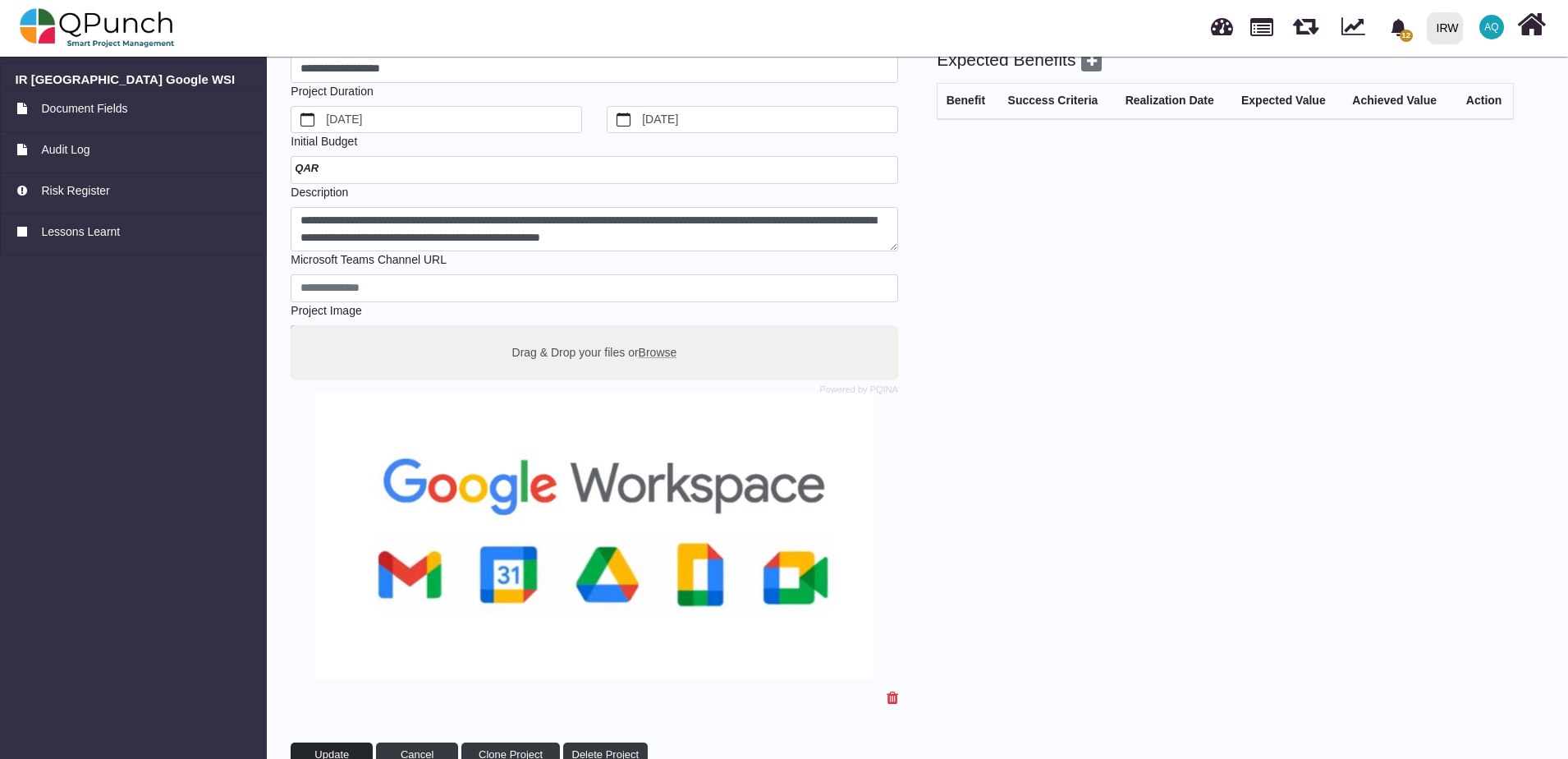
click at [326, 3] on span "Update" at bounding box center [331, 754] width 34 height 13
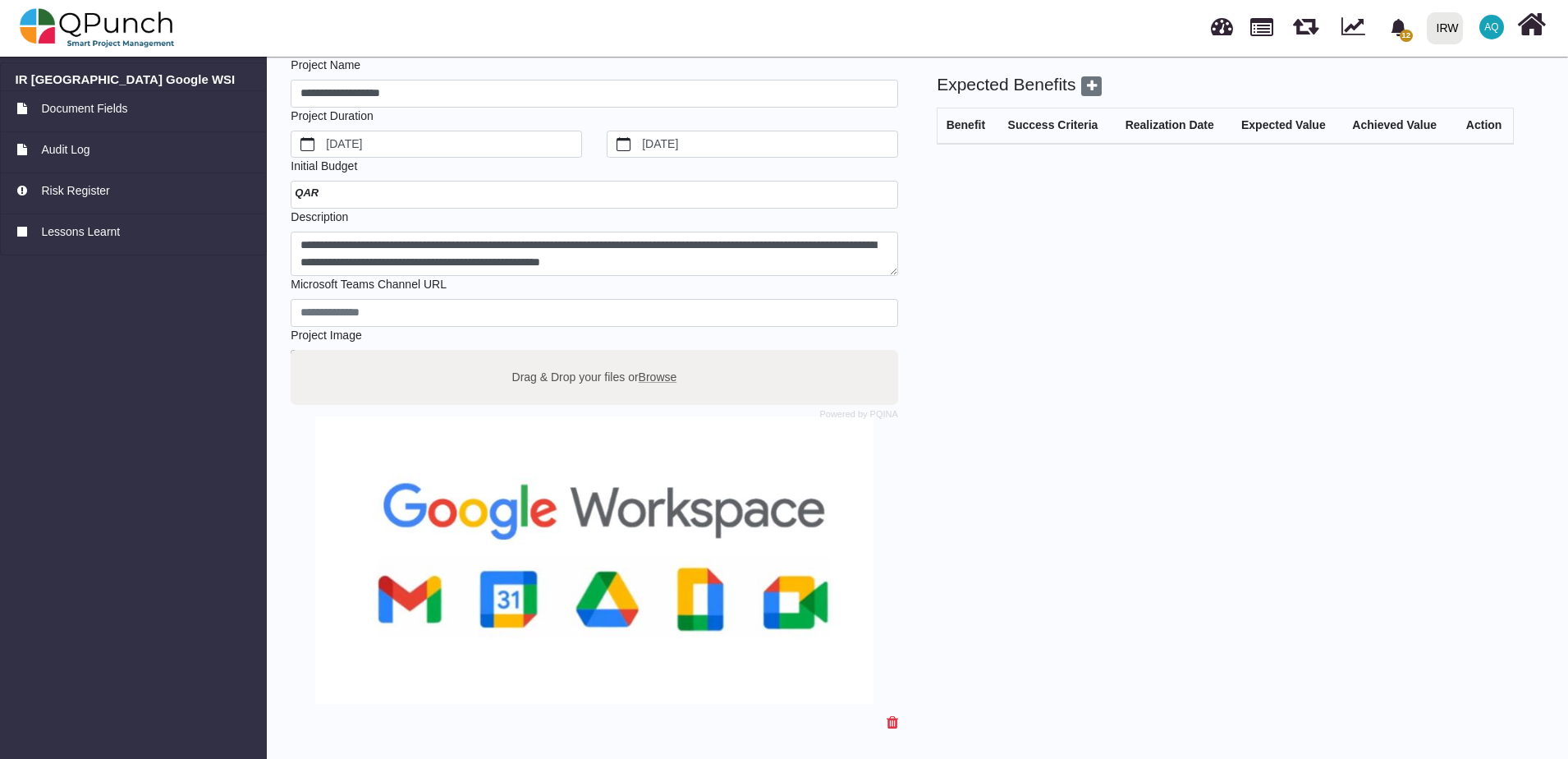
scroll to position [0, 0]
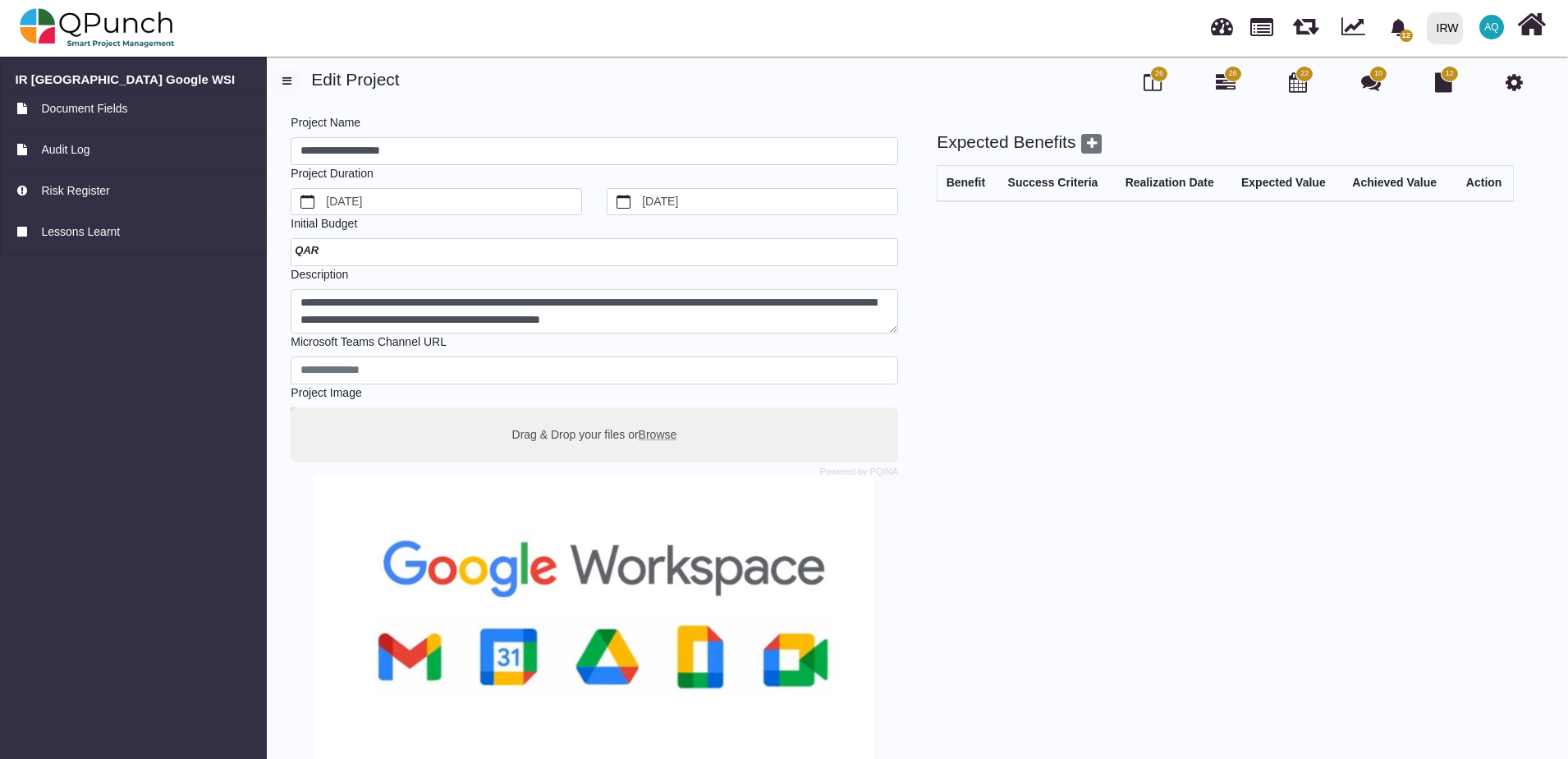
click at [410, 3] on div at bounding box center [594, 251] width 608 height 28
drag, startPoint x: 795, startPoint y: 254, endPoint x: 718, endPoint y: 245, distance: 77.5
click at [410, 3] on input "number" at bounding box center [594, 251] width 608 height 28
click at [410, 3] on div "Expected Benefits Benefit Success Criteria Realization Date Expected Value Achi…" at bounding box center [1210, 490] width 616 height 718
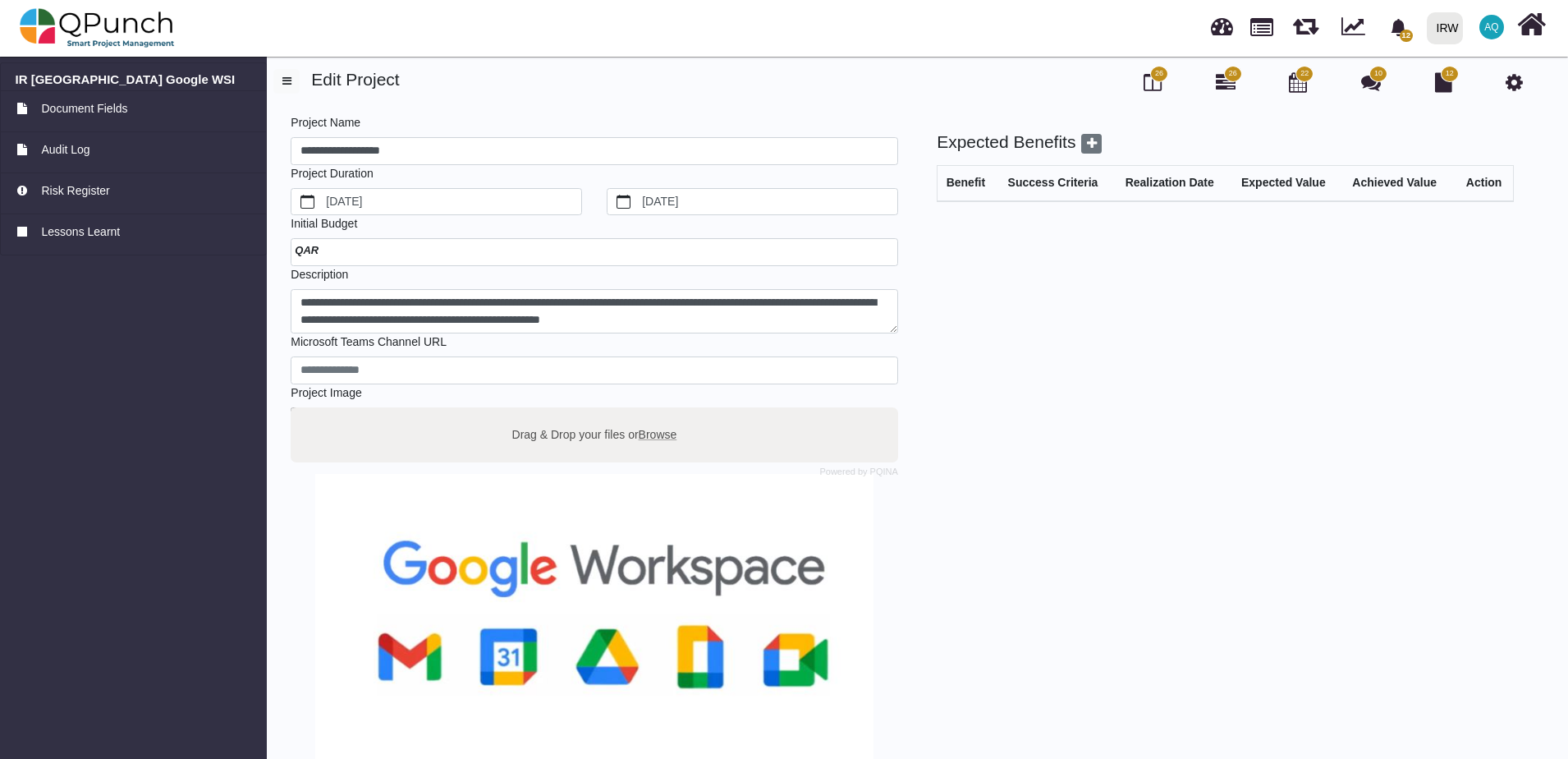
click at [410, 3] on icon at bounding box center [1514, 82] width 18 height 19
click at [109, 108] on span "Document Fields" at bounding box center [84, 108] width 87 height 18
click at [284, 80] on span "button" at bounding box center [287, 81] width 9 height 11
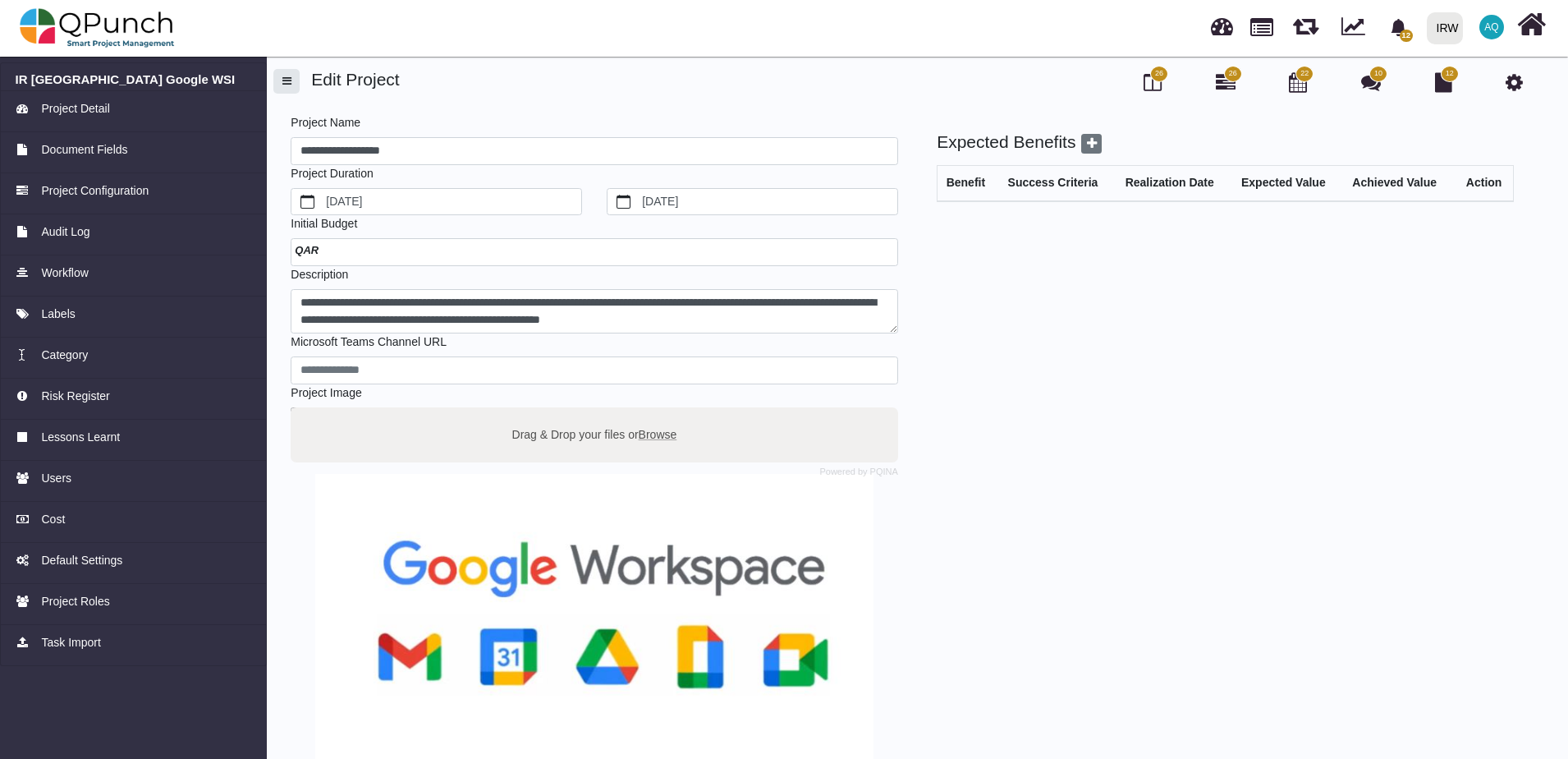
click at [297, 89] on button "button" at bounding box center [286, 81] width 26 height 24
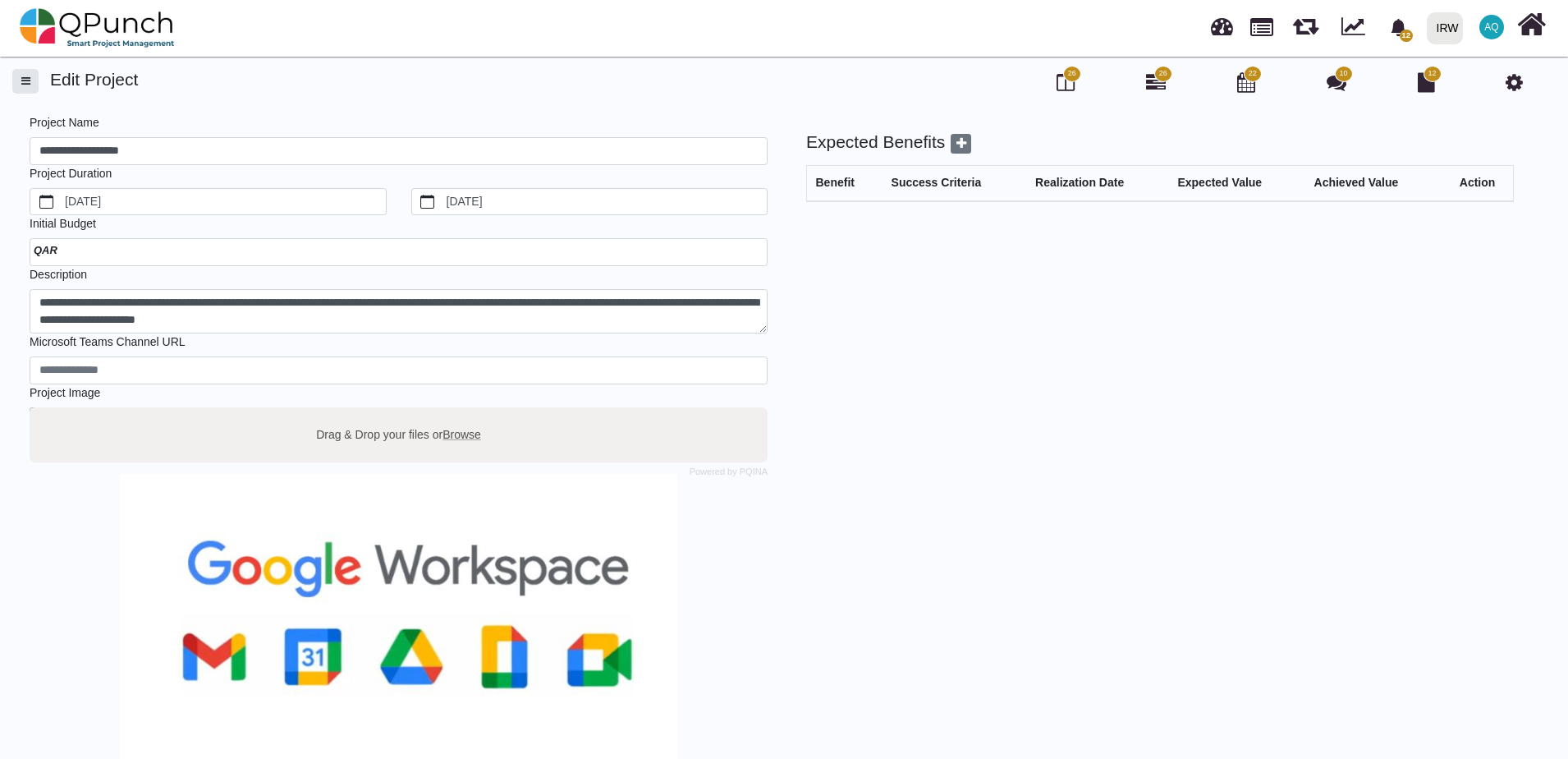
click at [27, 76] on button "button" at bounding box center [25, 81] width 26 height 24
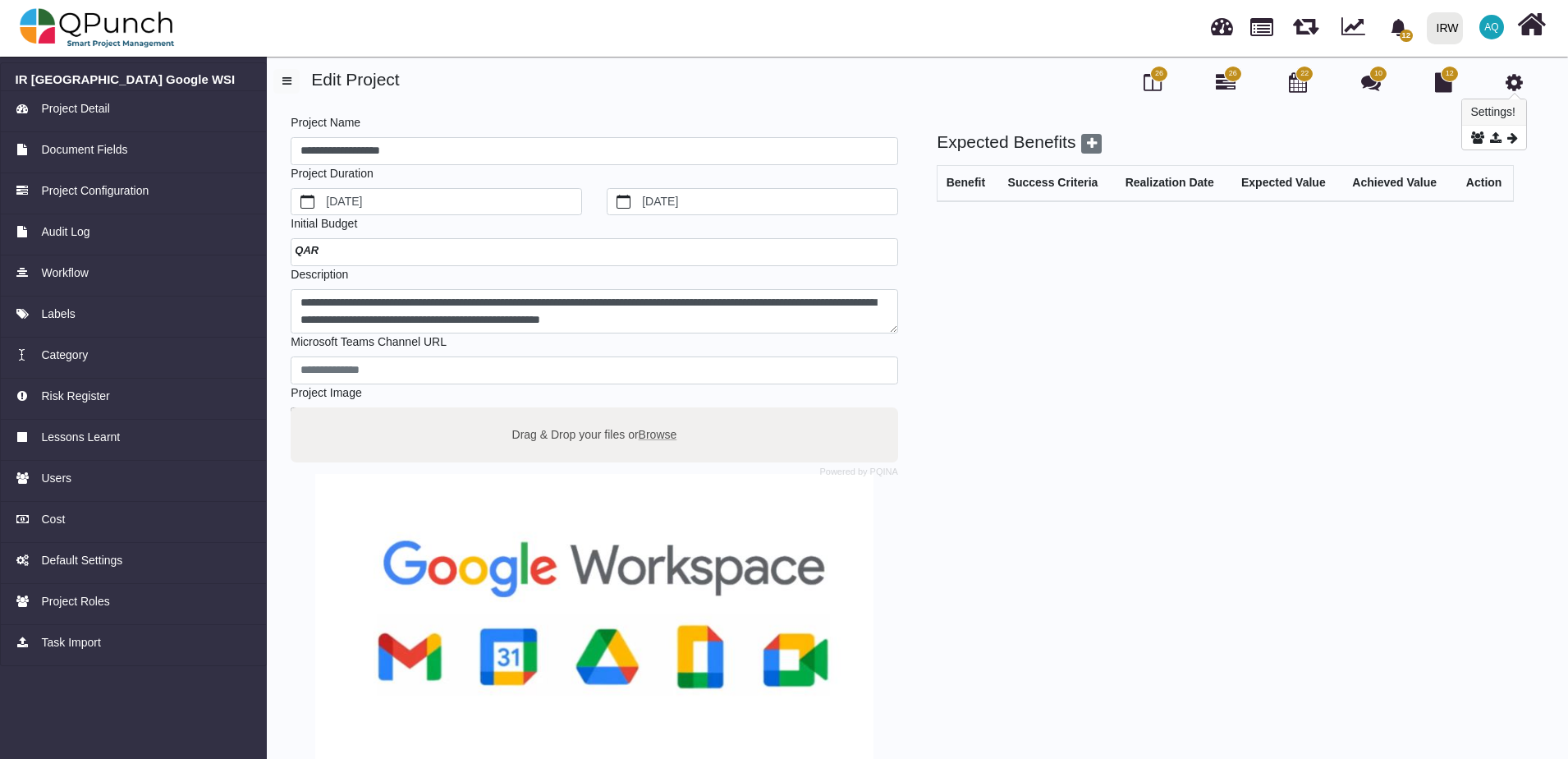
click at [1518, 92] on div at bounding box center [1515, 95] width 12 height 6
click at [1479, 139] on icon at bounding box center [1478, 137] width 13 height 13
click at [69, 45] on img at bounding box center [97, 28] width 155 height 50
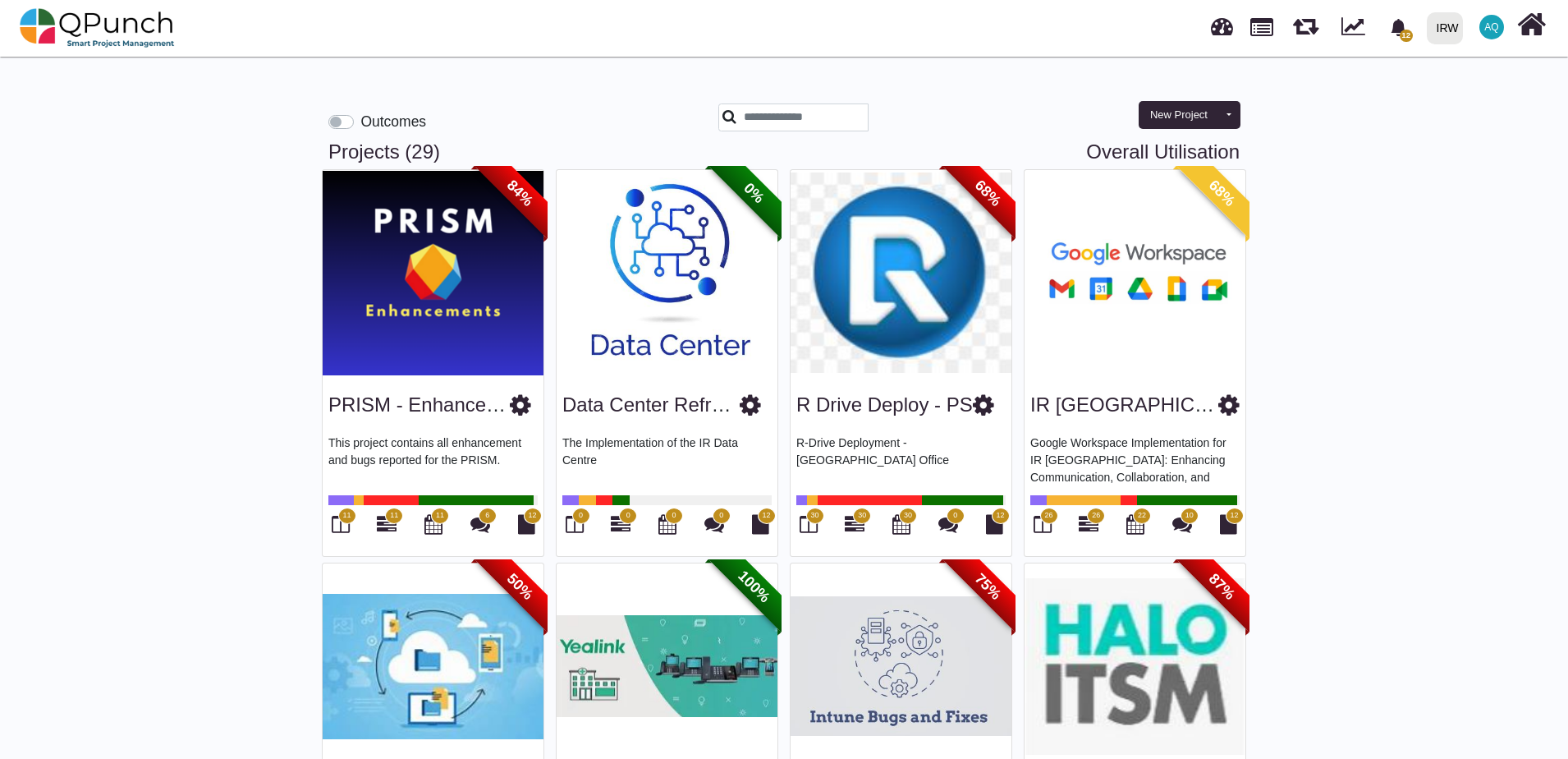
click at [339, 281] on img at bounding box center [433, 272] width 221 height 205
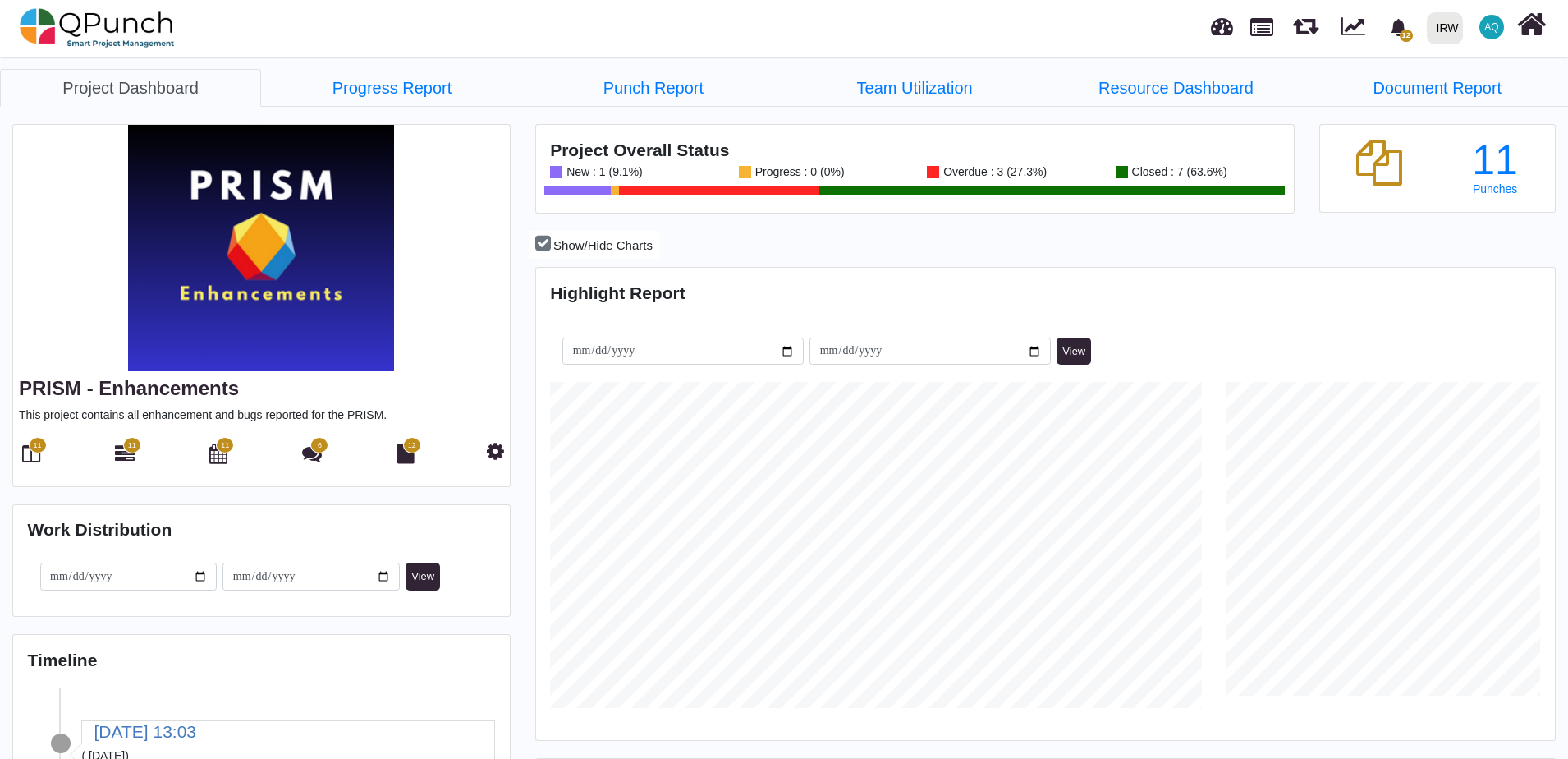
scroll to position [326, 339]
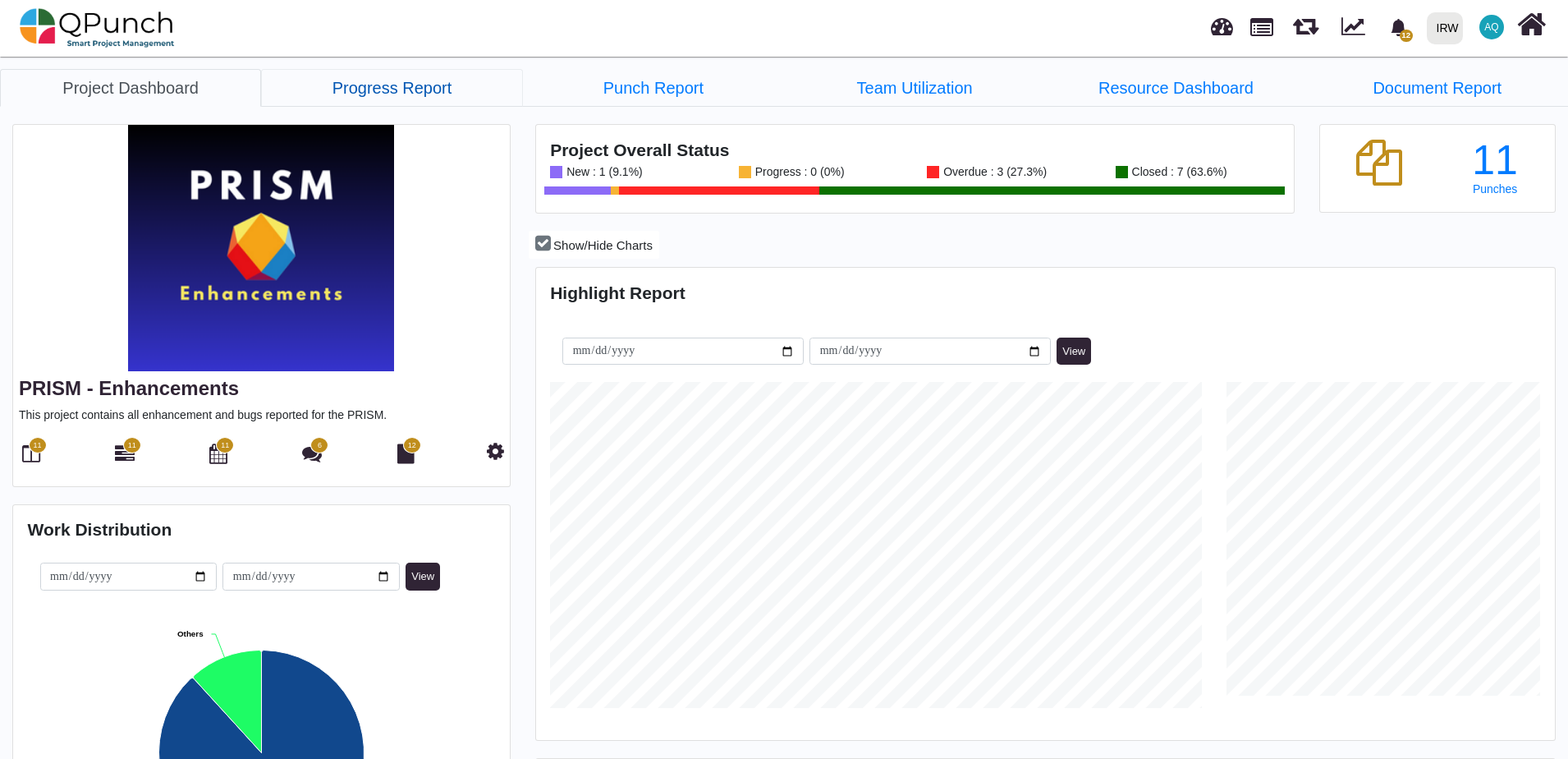
click at [402, 88] on link "Progress Report" at bounding box center [392, 87] width 261 height 38
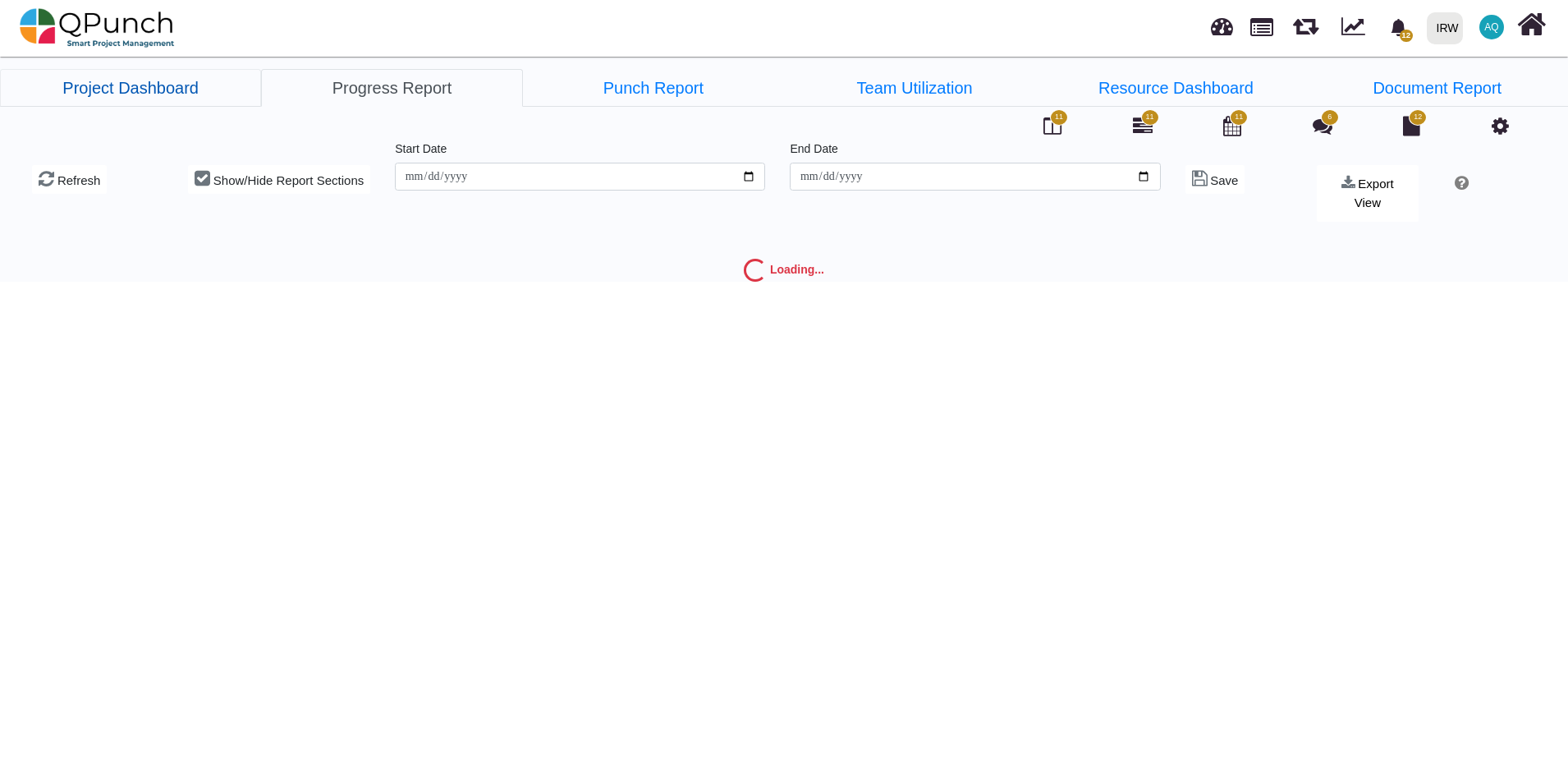
type input "**********"
click at [214, 102] on link "Project Dashboard" at bounding box center [130, 87] width 261 height 38
click at [138, 98] on link "Project Dashboard" at bounding box center [130, 87] width 261 height 38
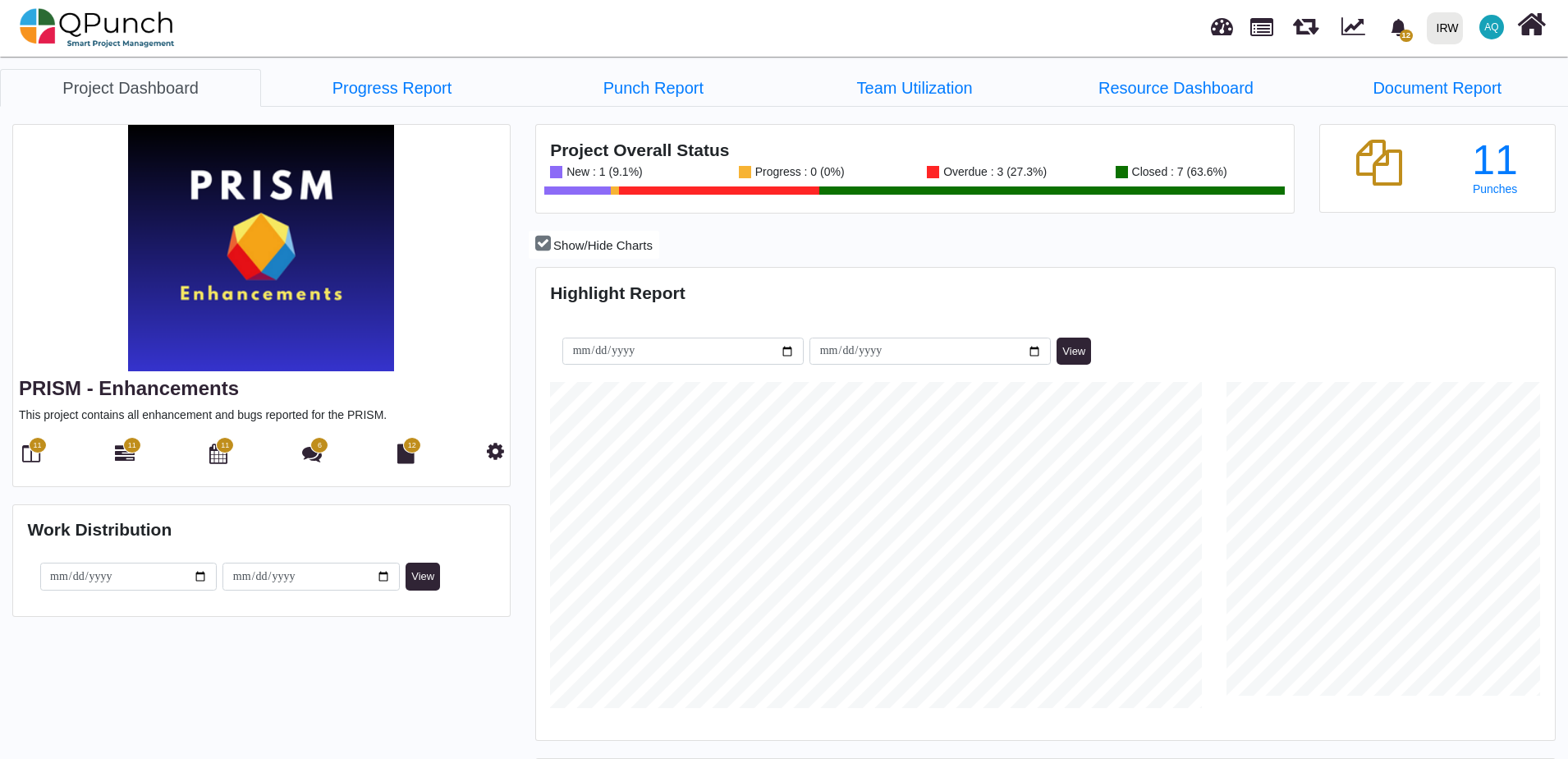
scroll to position [450, 1016]
click at [493, 453] on icon at bounding box center [495, 451] width 18 height 19
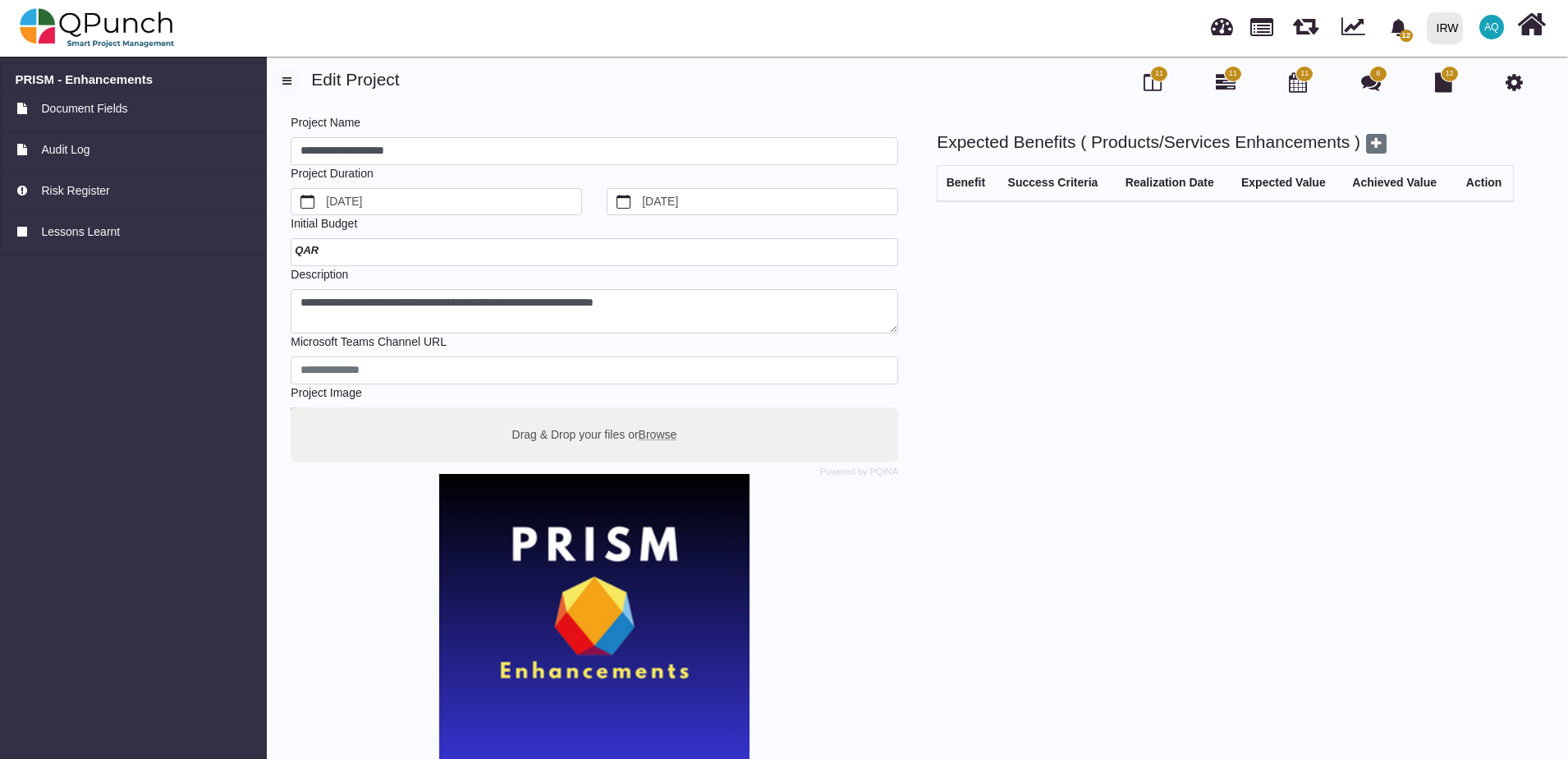
click at [1515, 88] on icon at bounding box center [1514, 82] width 18 height 19
click at [1509, 102] on div "**********" at bounding box center [902, 487] width 1282 height 781
click at [1521, 87] on icon at bounding box center [1514, 82] width 18 height 19
click at [76, 26] on img at bounding box center [97, 28] width 155 height 50
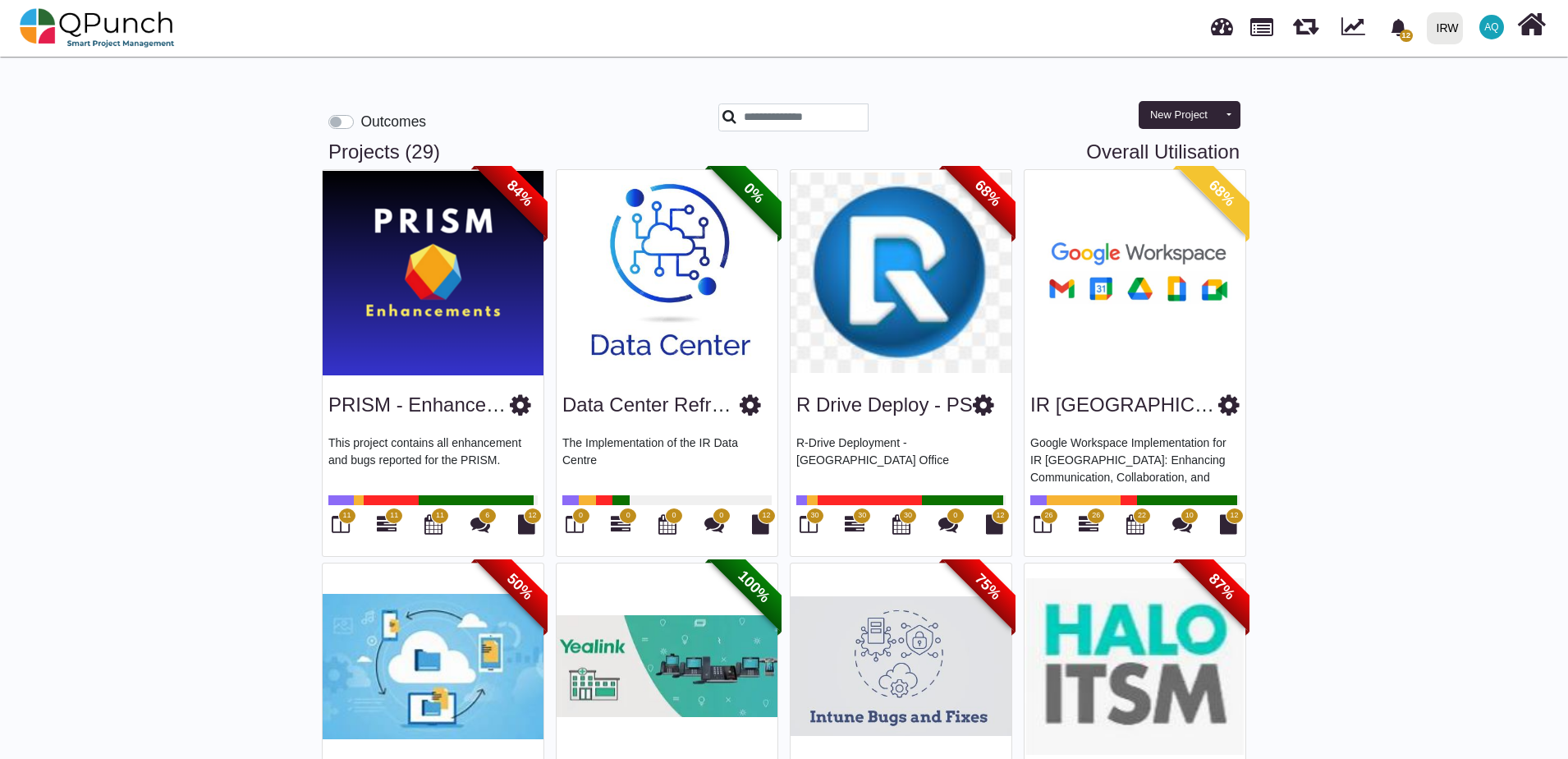
click at [514, 407] on icon at bounding box center [520, 404] width 21 height 24
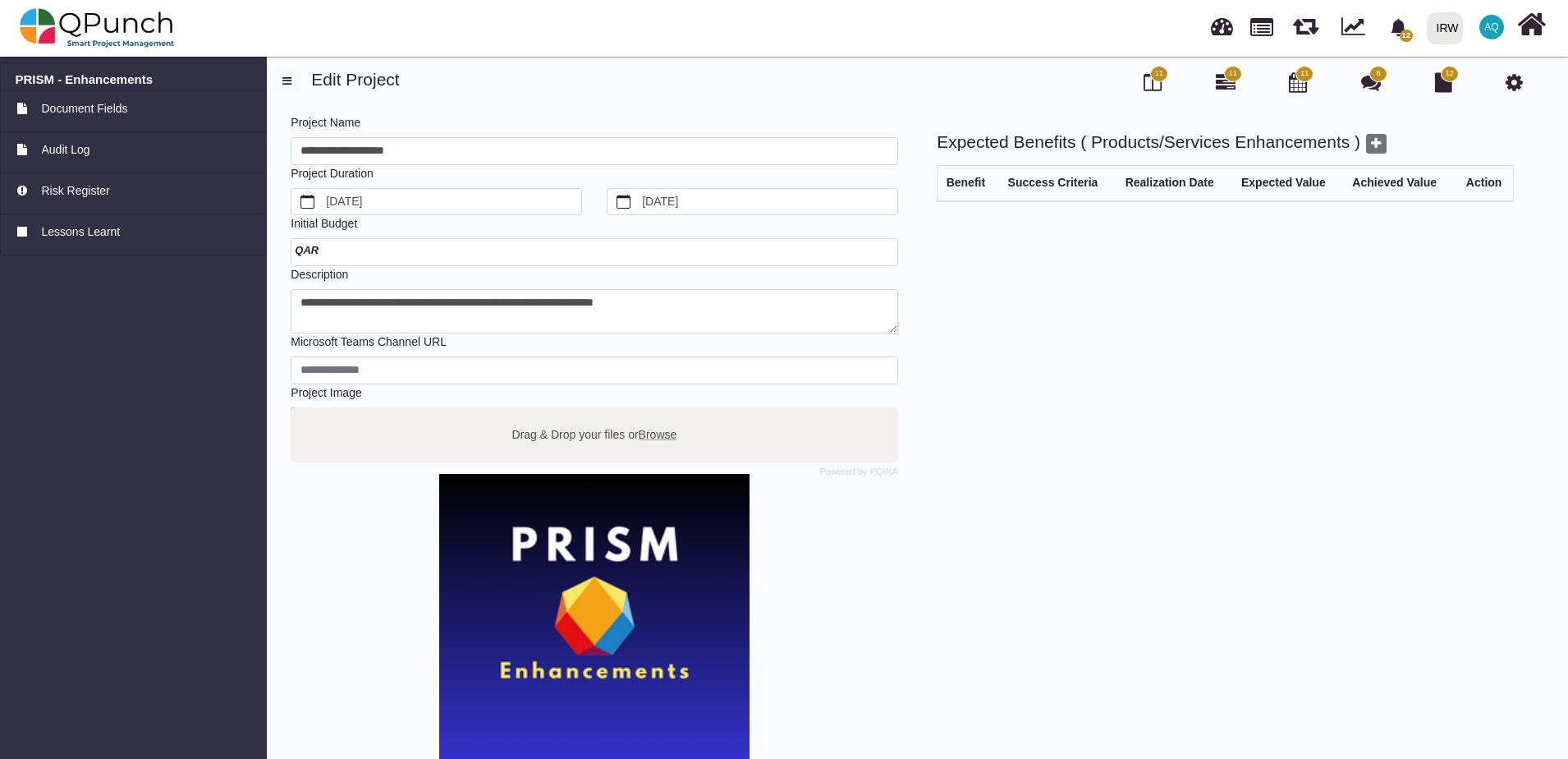
click at [1513, 88] on icon at bounding box center [1514, 82] width 18 height 19
click at [87, 39] on img at bounding box center [97, 28] width 155 height 50
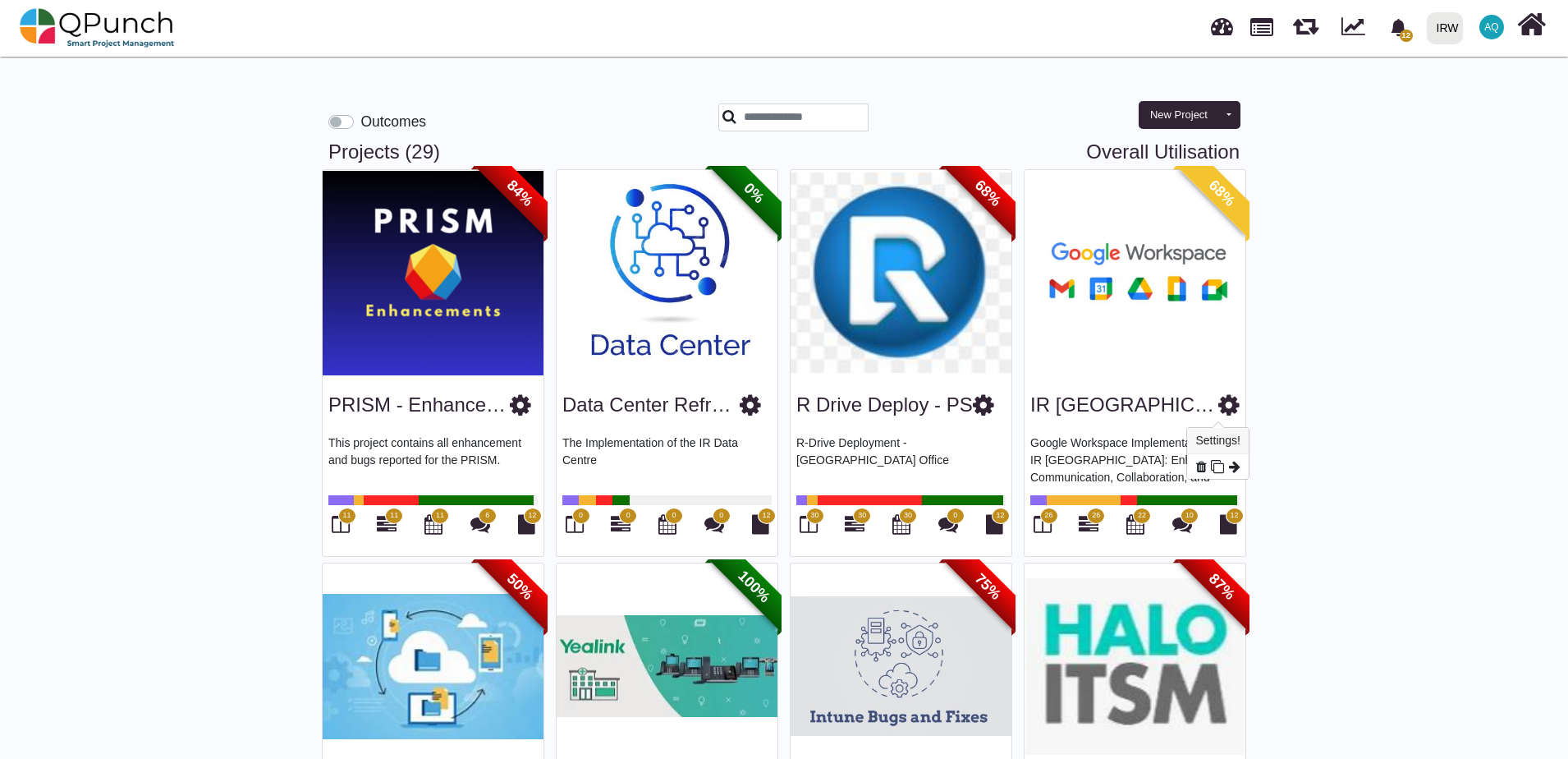
click at [1225, 408] on icon at bounding box center [1229, 404] width 21 height 24
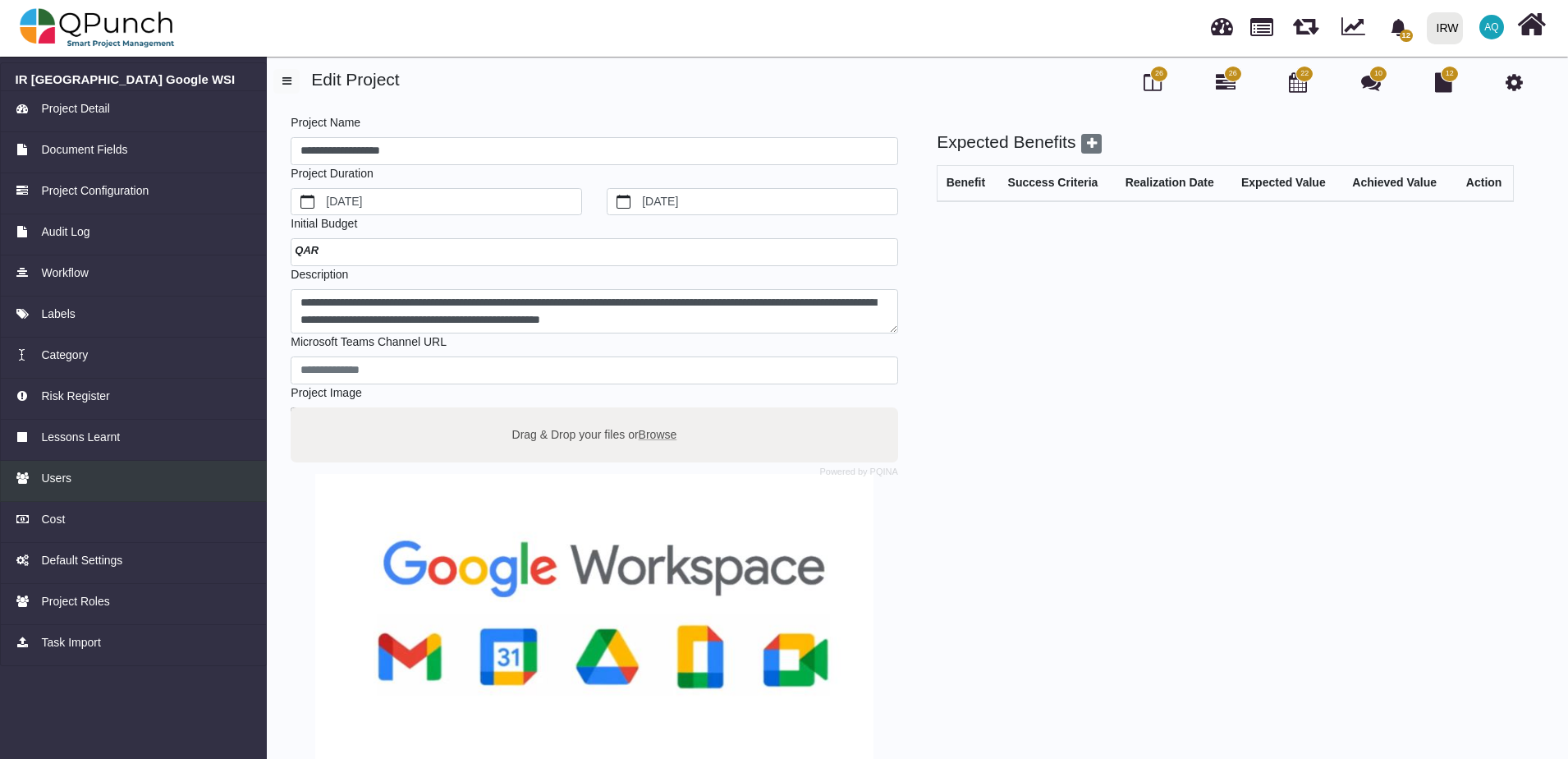
click at [59, 480] on span "Users" at bounding box center [56, 478] width 30 height 18
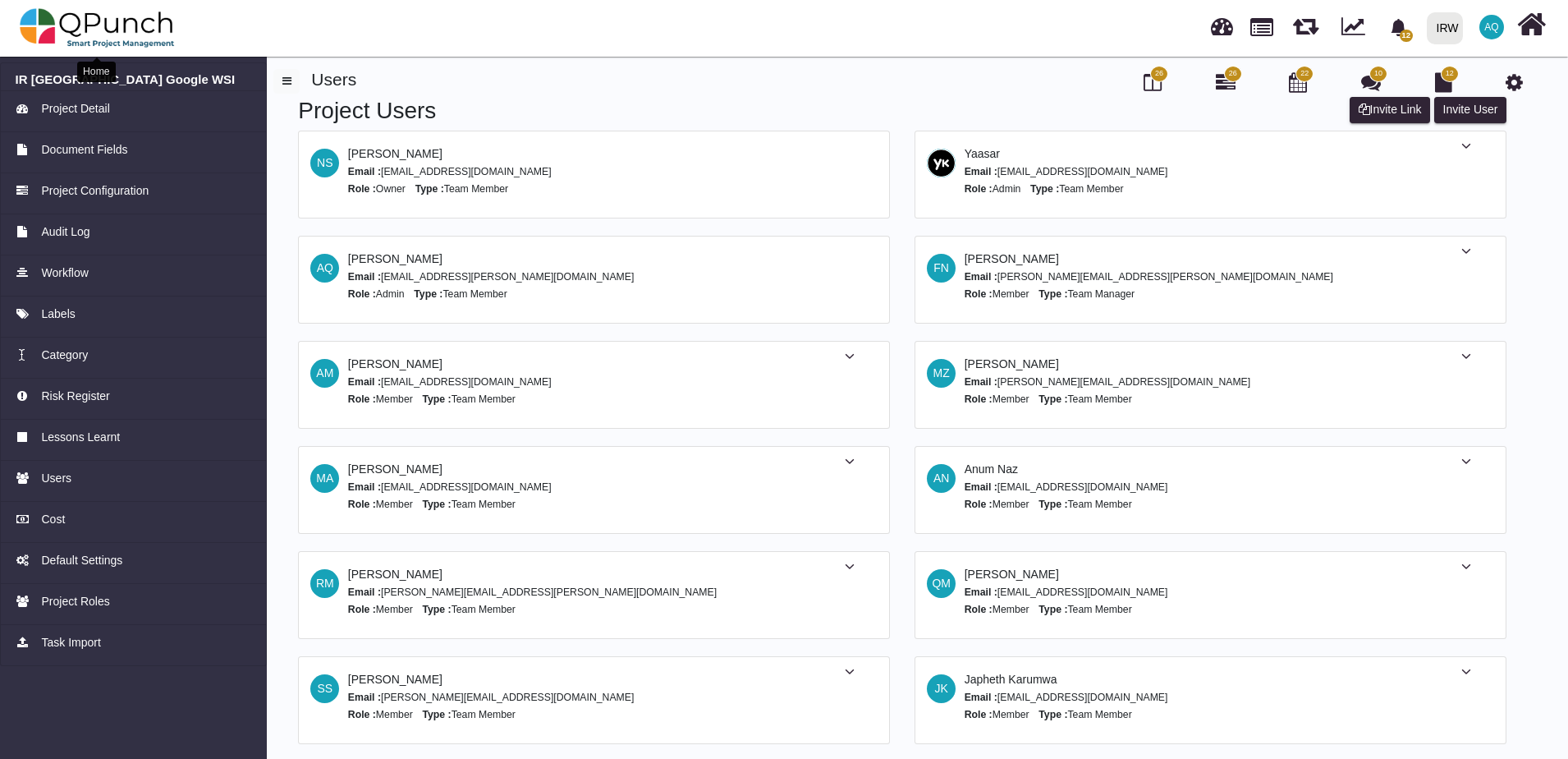
click at [92, 40] on img at bounding box center [97, 28] width 155 height 50
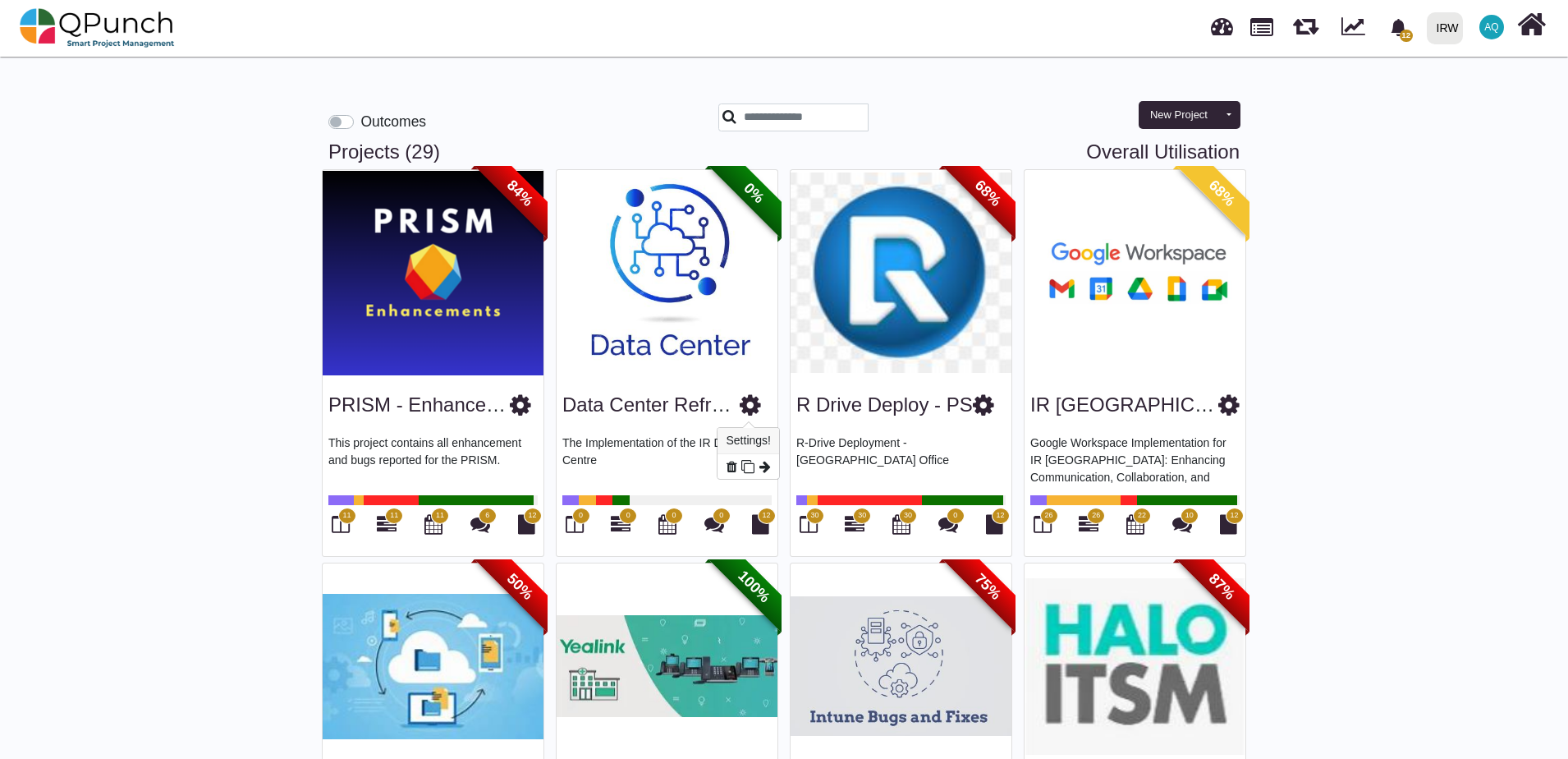
click at [747, 402] on icon at bounding box center [750, 404] width 21 height 24
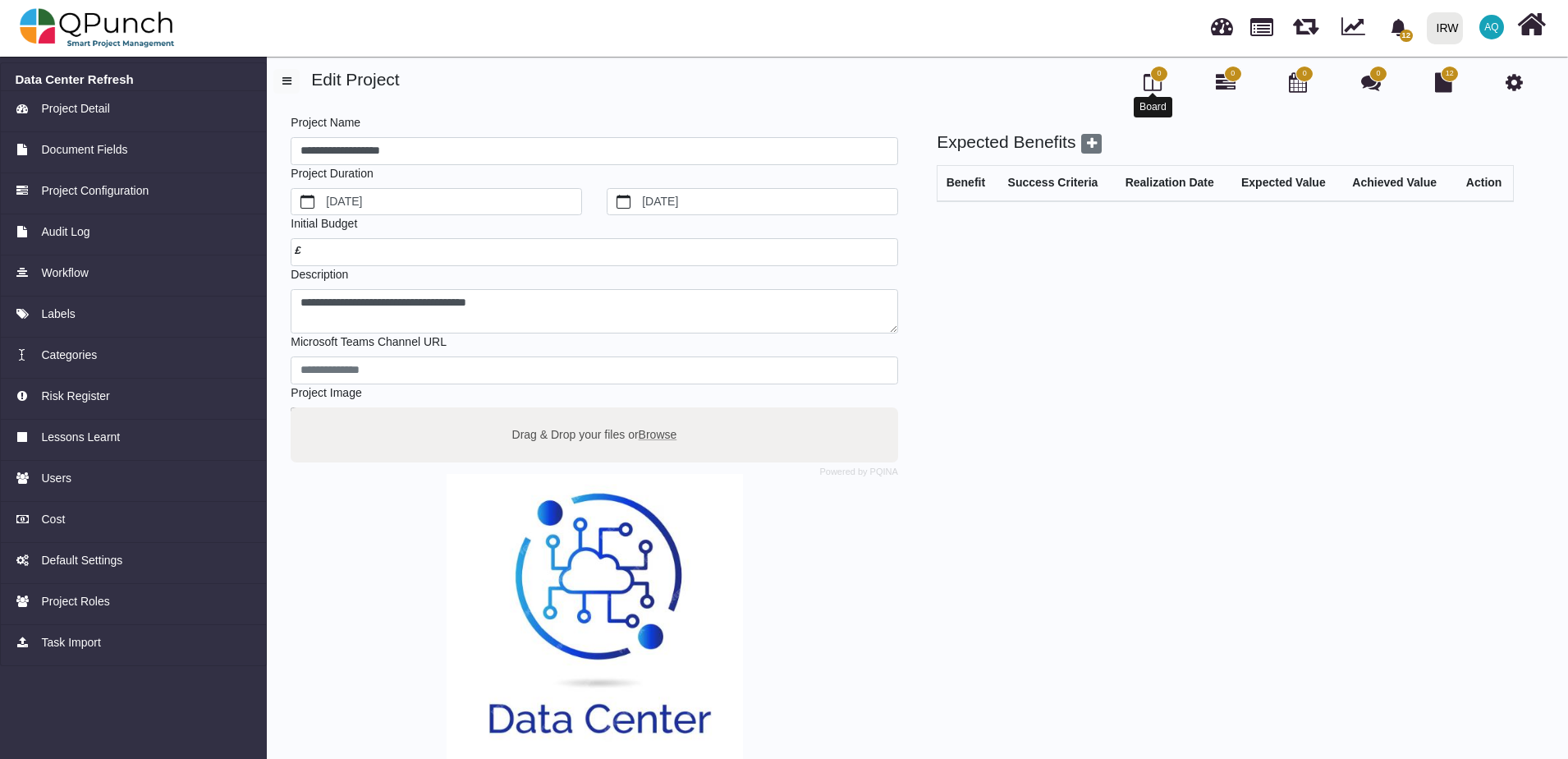
click at [1150, 84] on icon at bounding box center [1152, 82] width 18 height 19
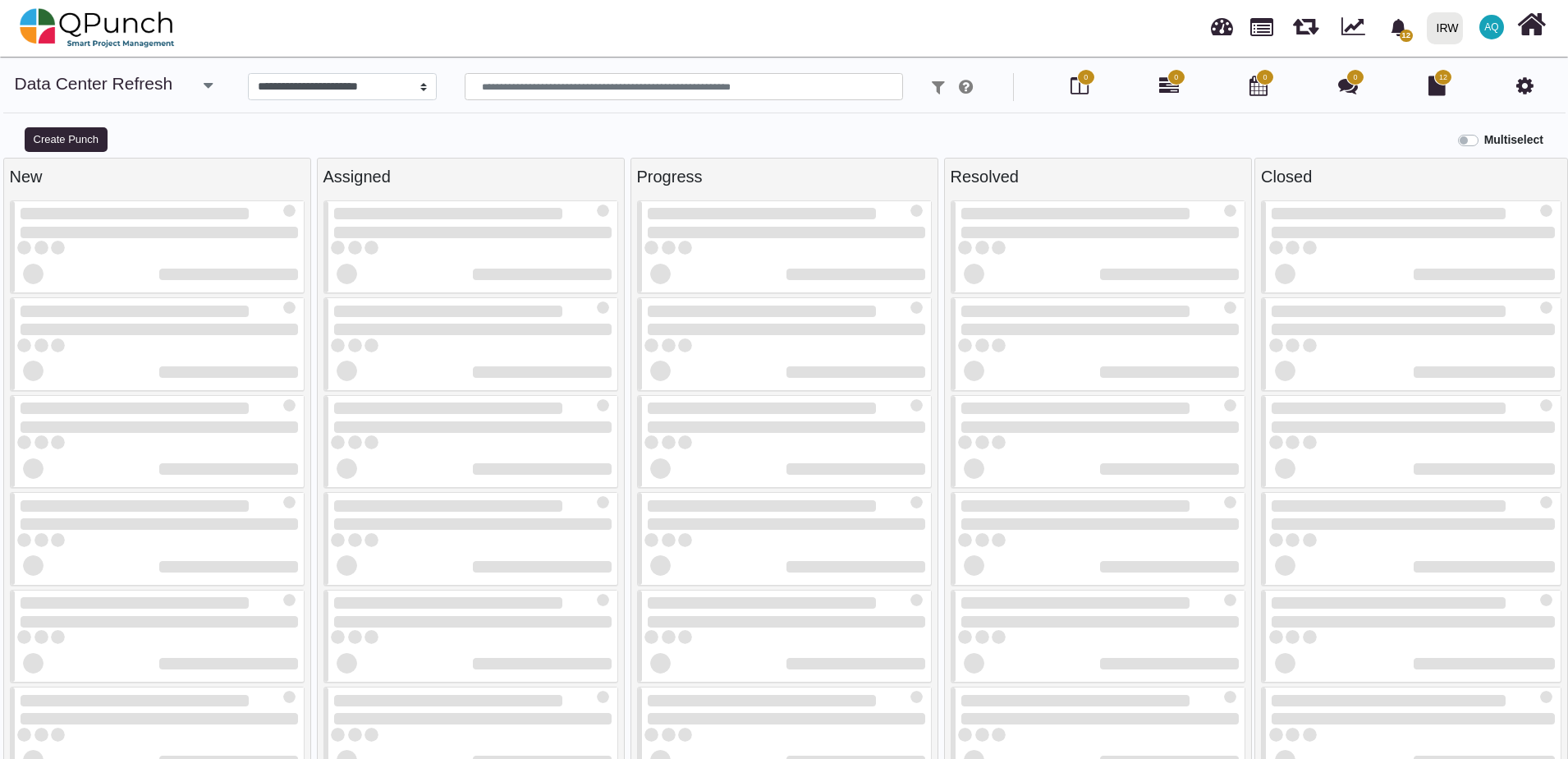
select select
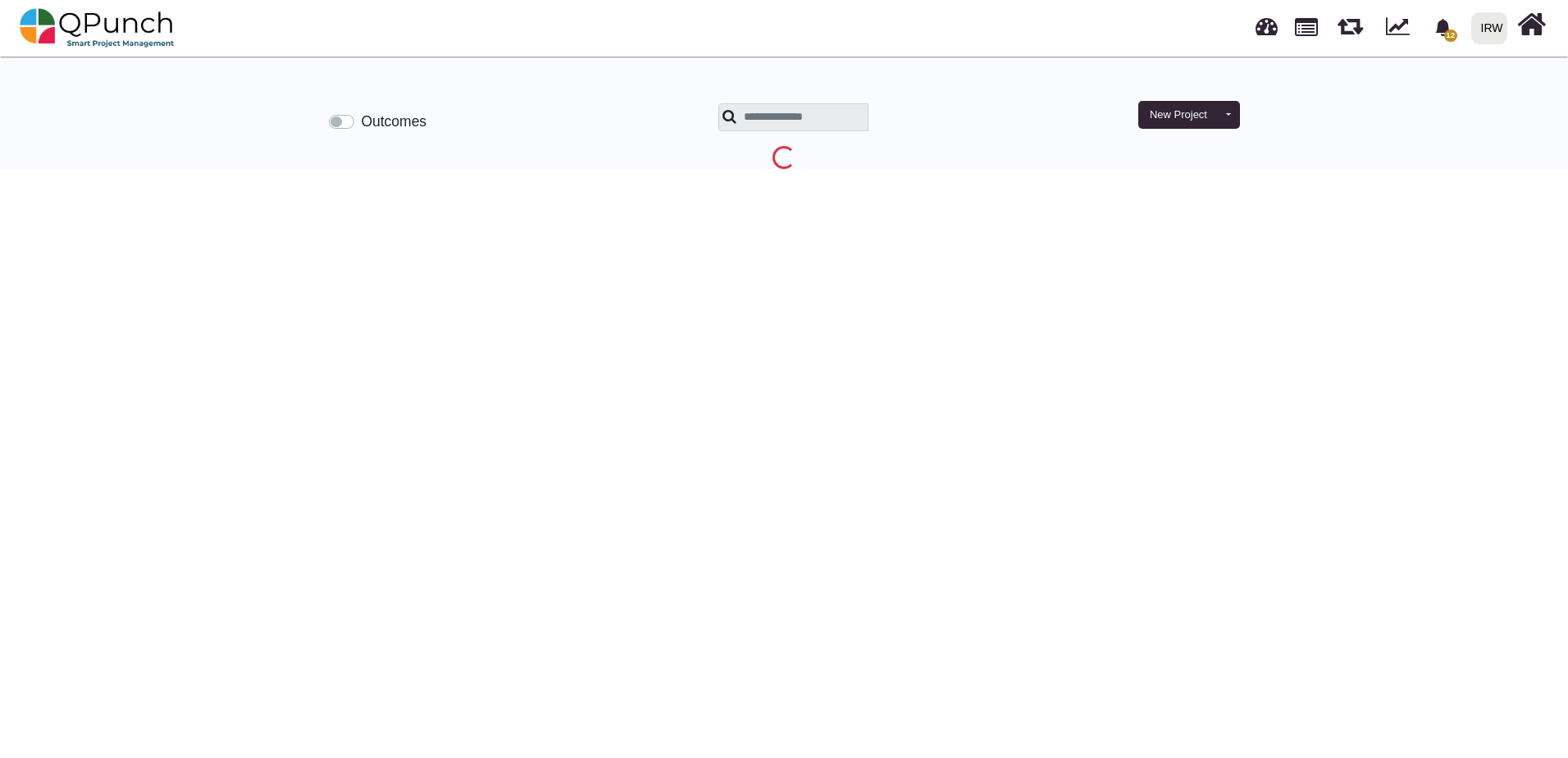
click at [100, 30] on img at bounding box center [97, 28] width 155 height 50
